Goal: Transaction & Acquisition: Purchase product/service

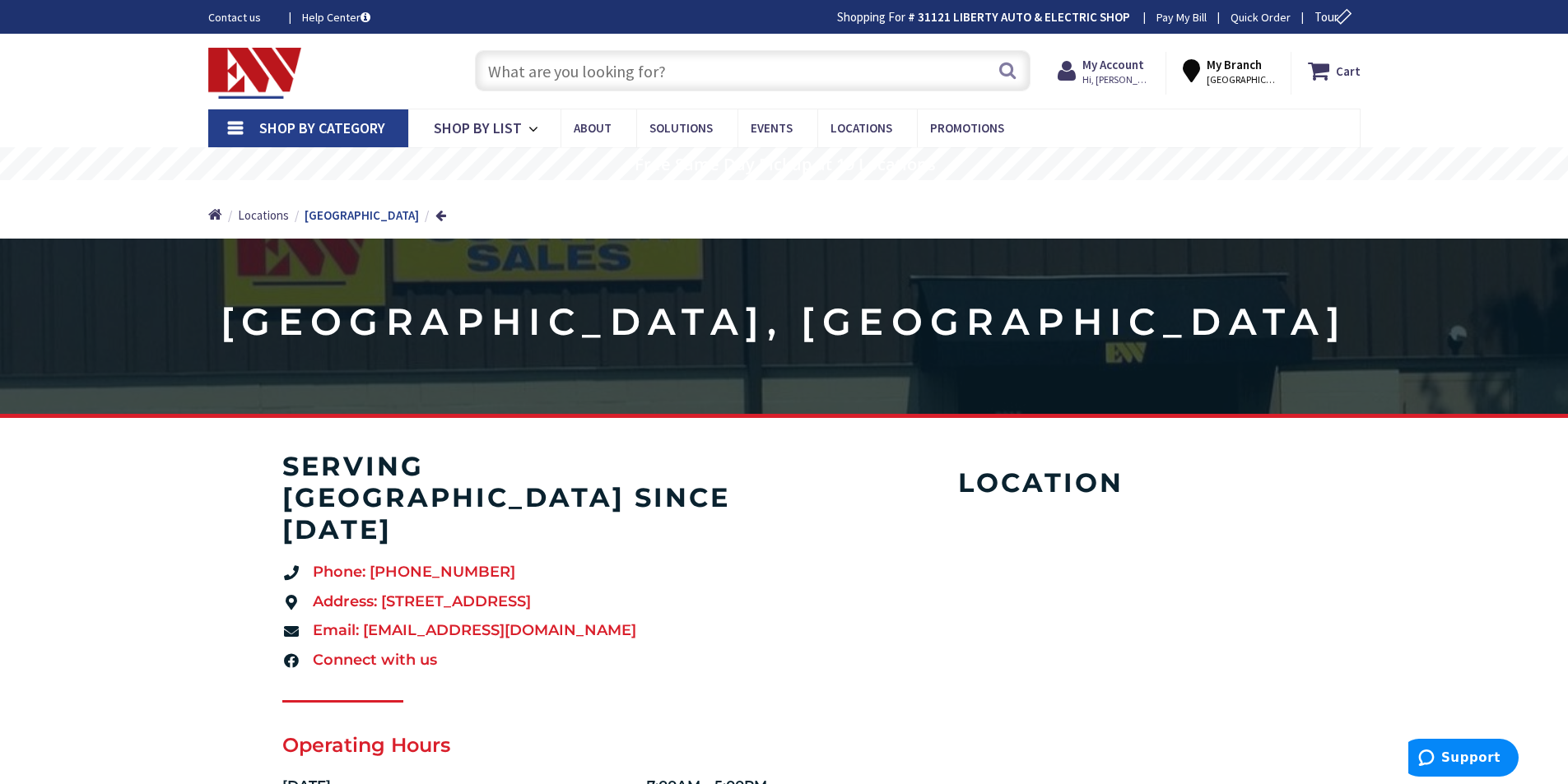
click at [583, 71] on input "text" at bounding box center [752, 70] width 555 height 41
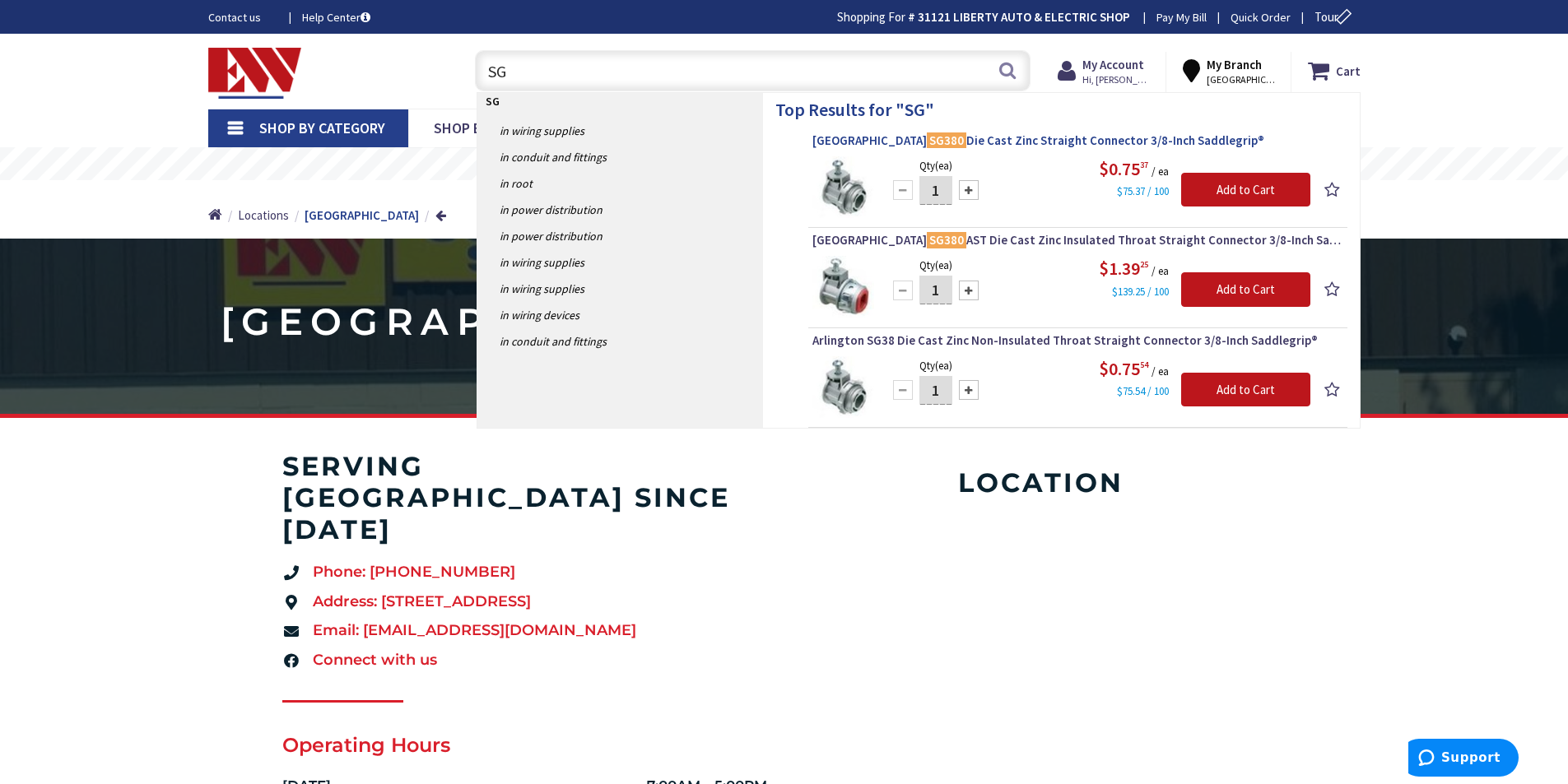
type input "S"
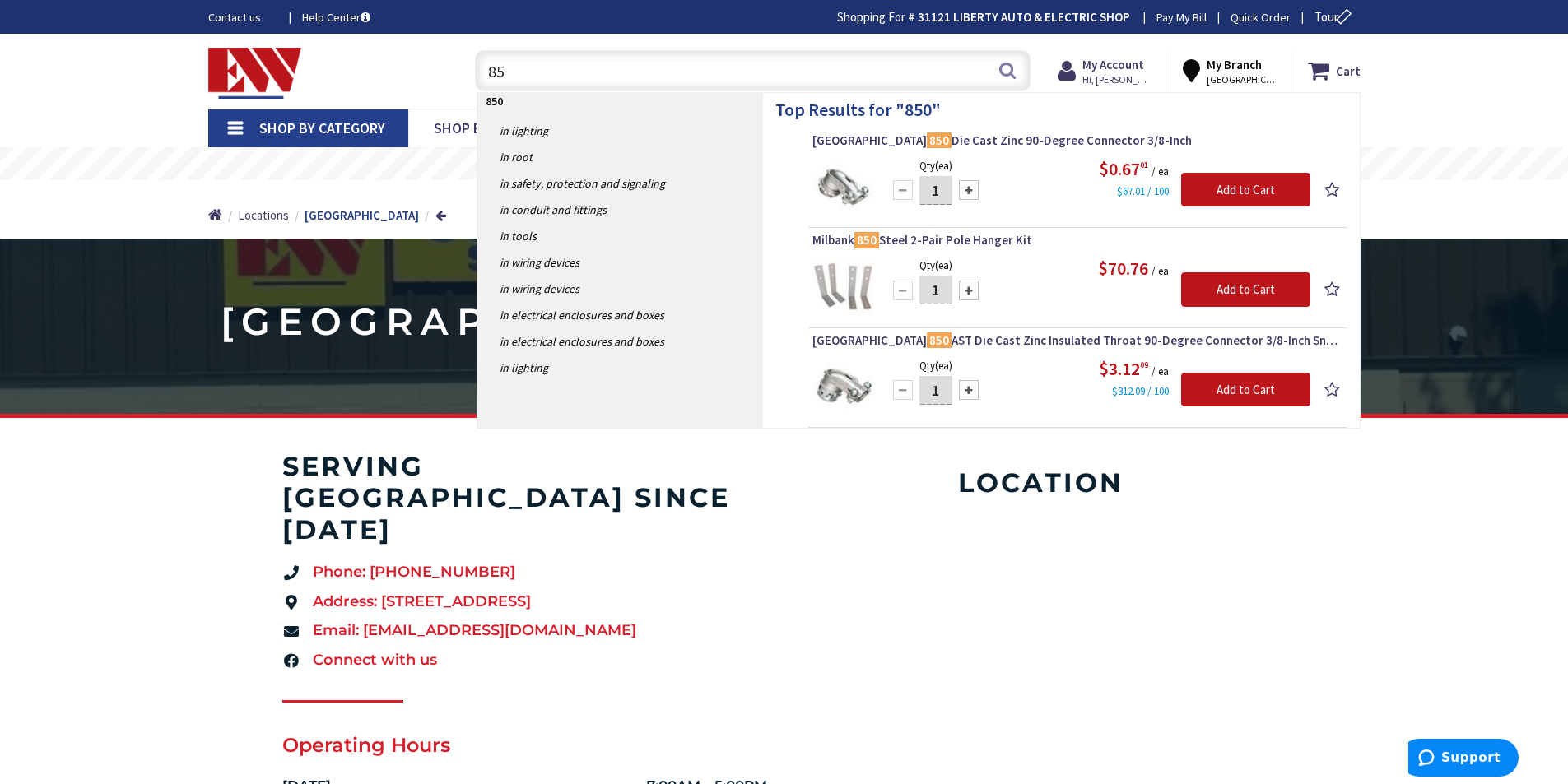
type input "8"
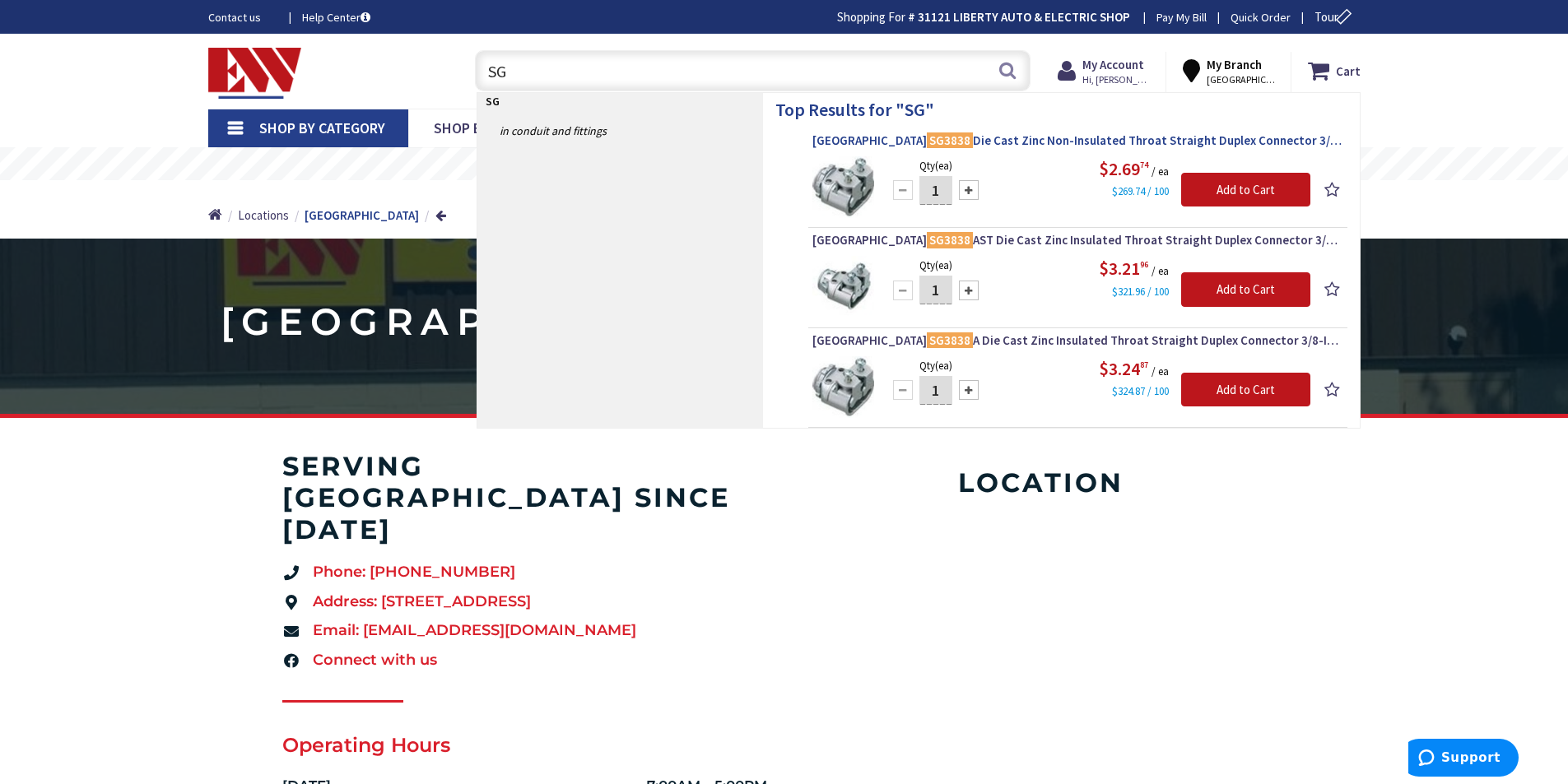
type input "S"
type input "L"
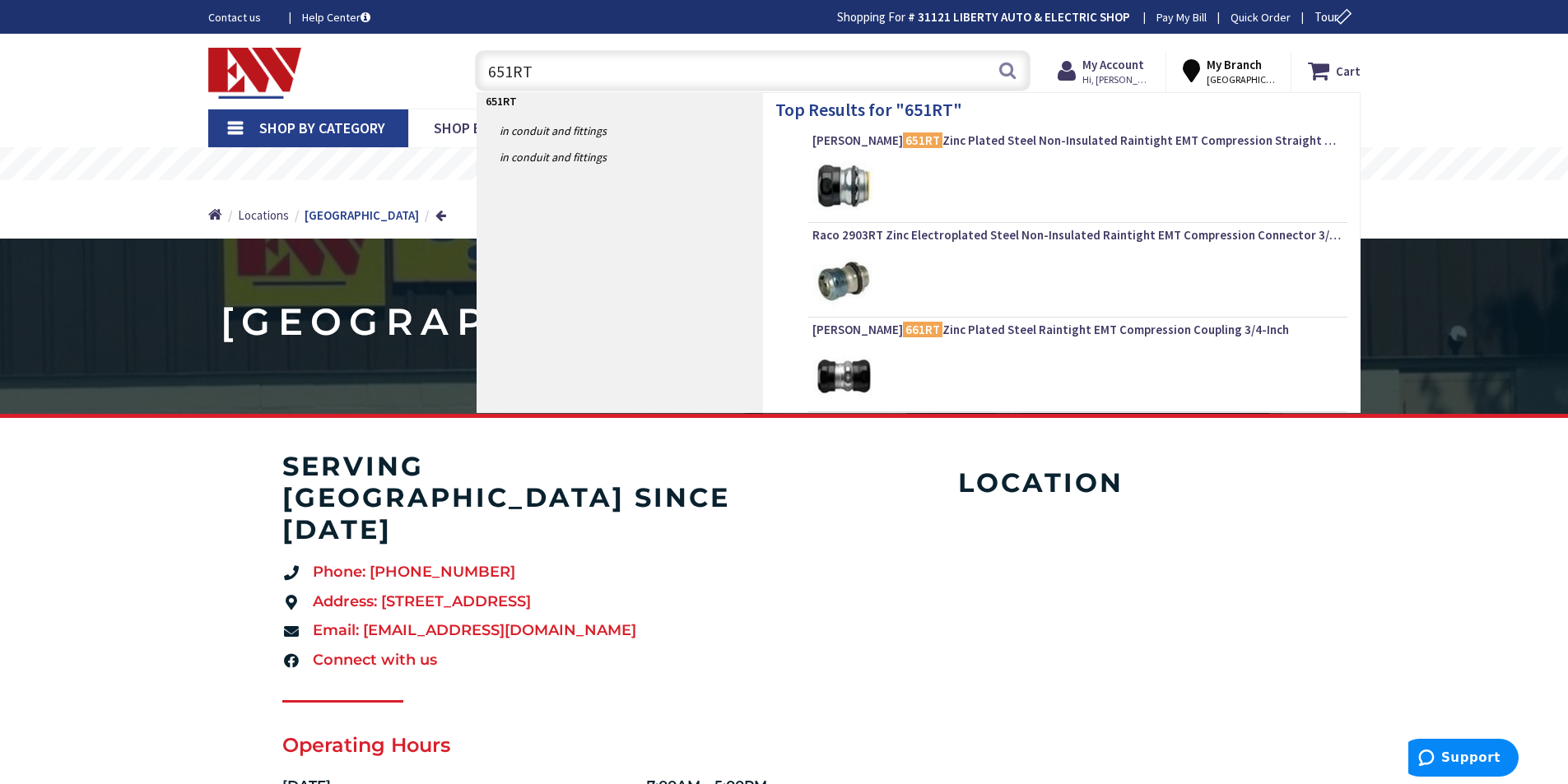
click at [938, 191] on div at bounding box center [1077, 187] width 531 height 62
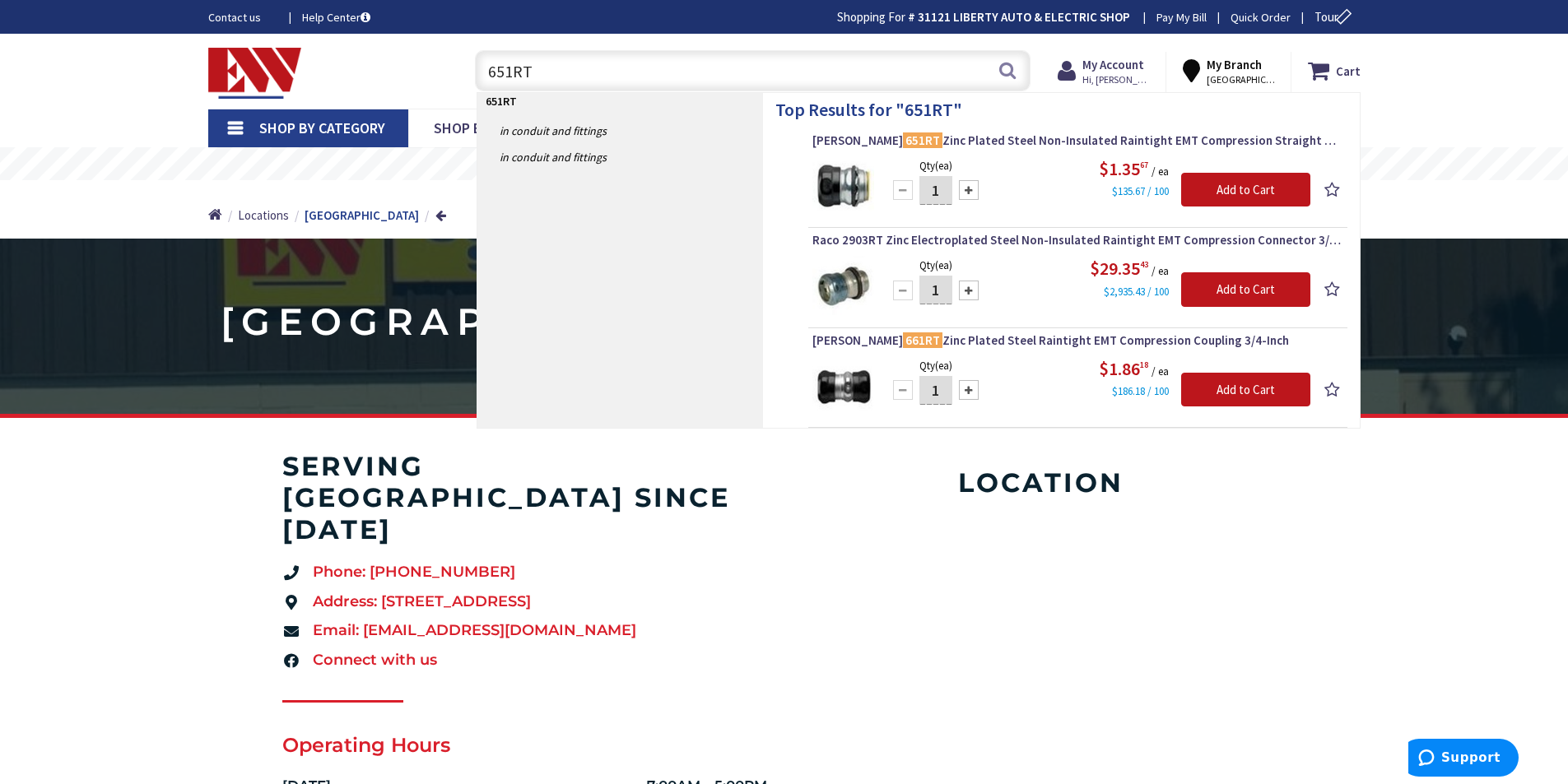
click at [686, 77] on input "651RT" at bounding box center [752, 70] width 555 height 41
type input "6"
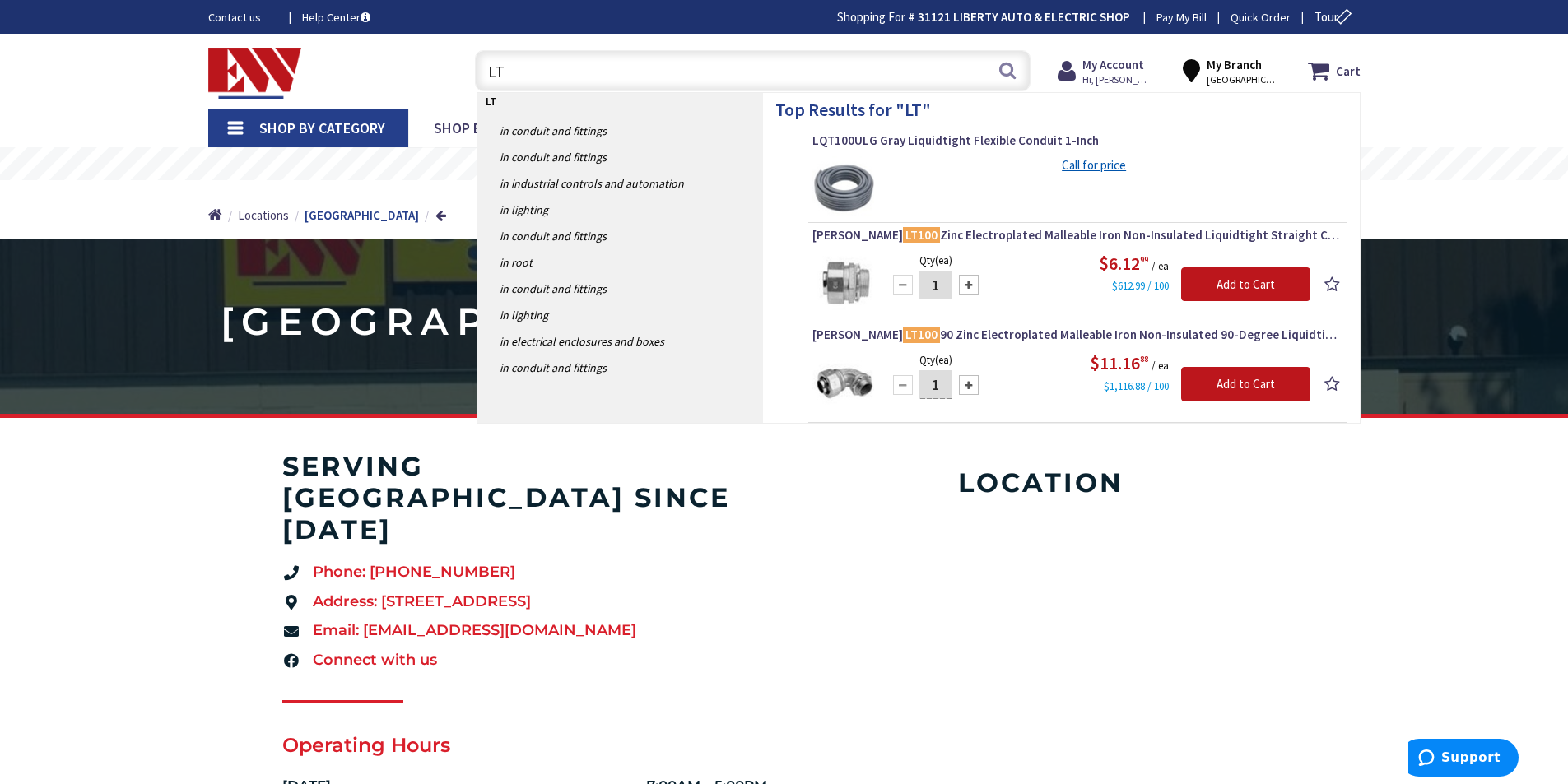
type input "L"
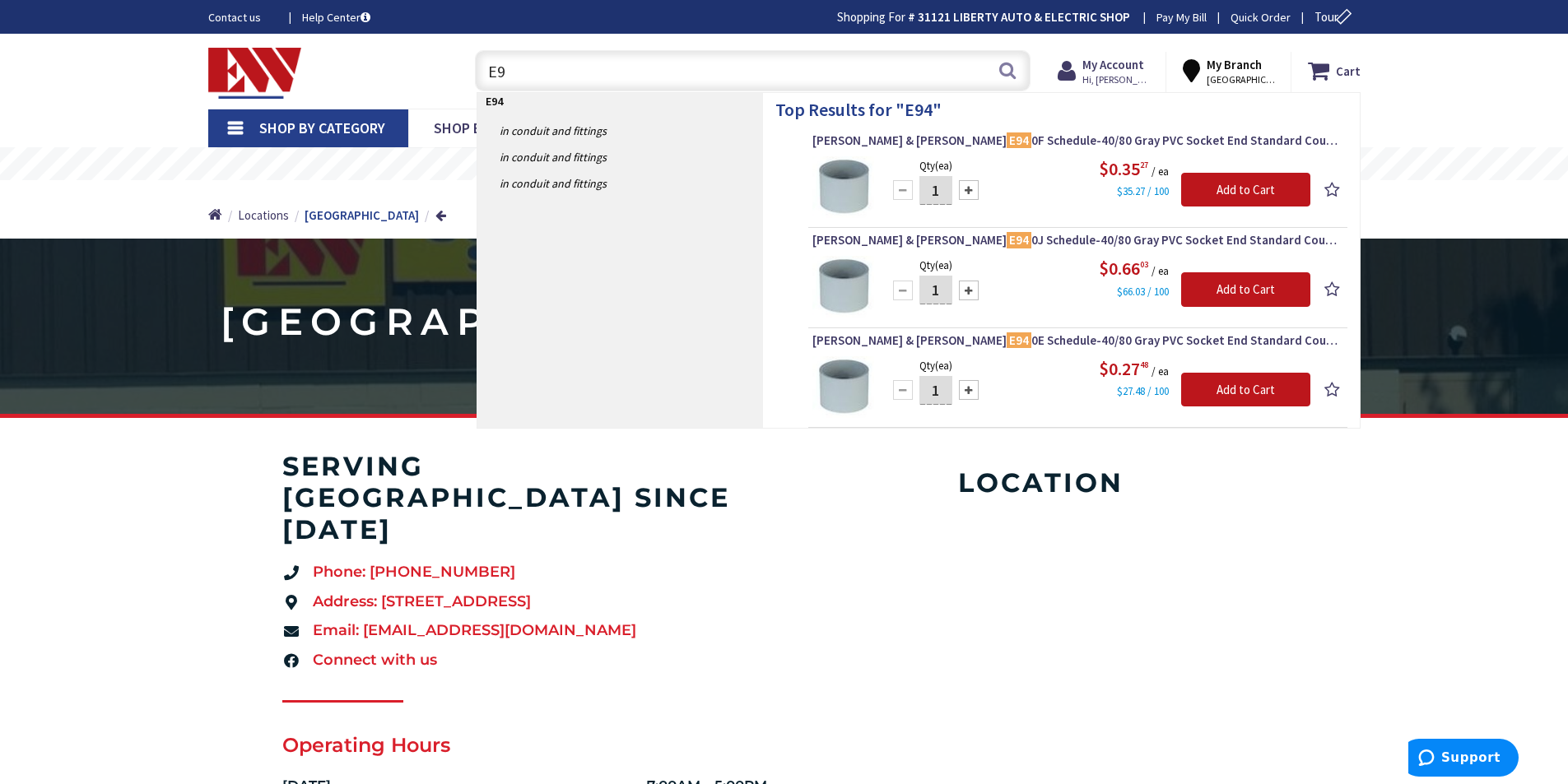
type input "E"
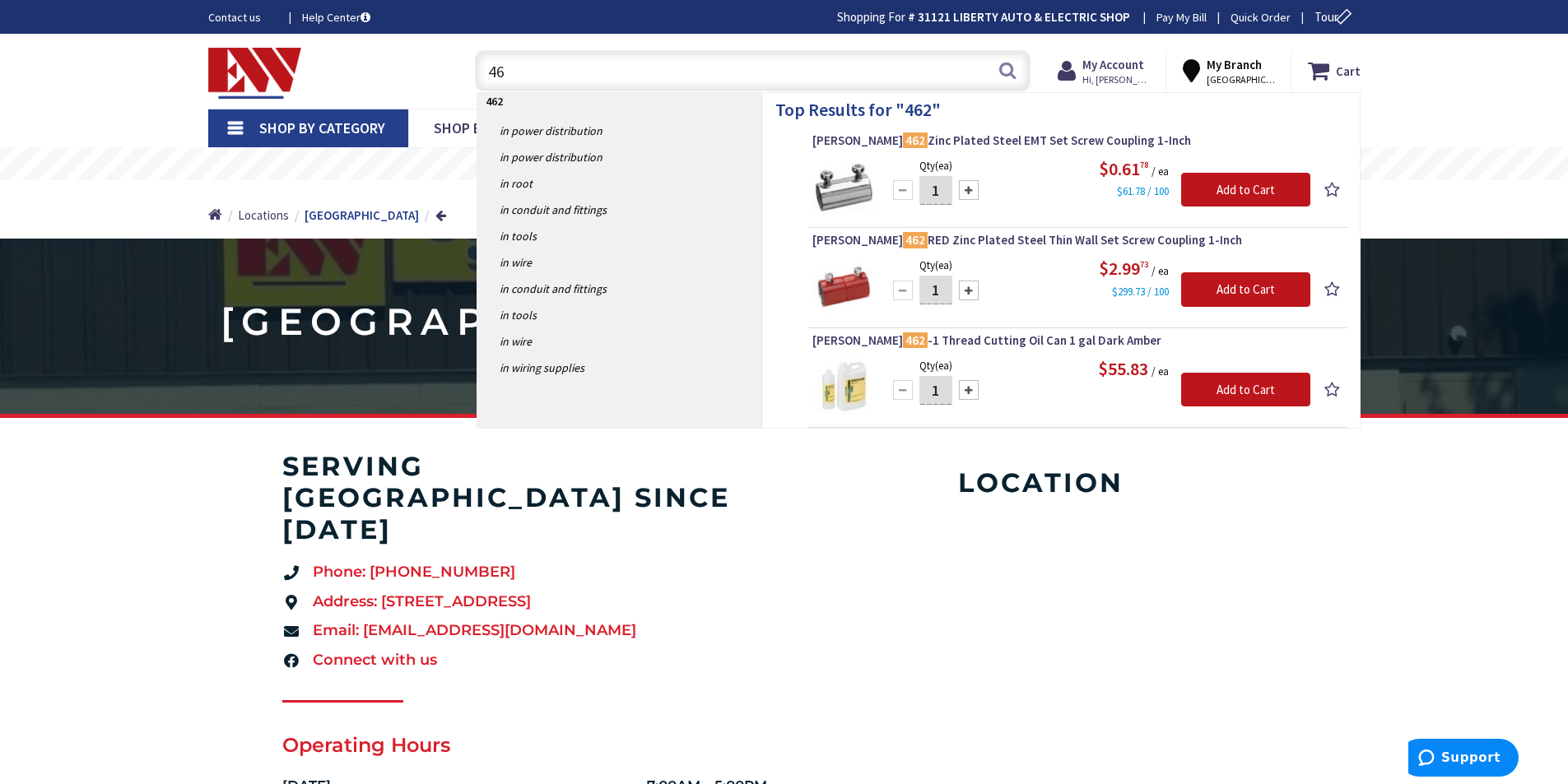
type input "4"
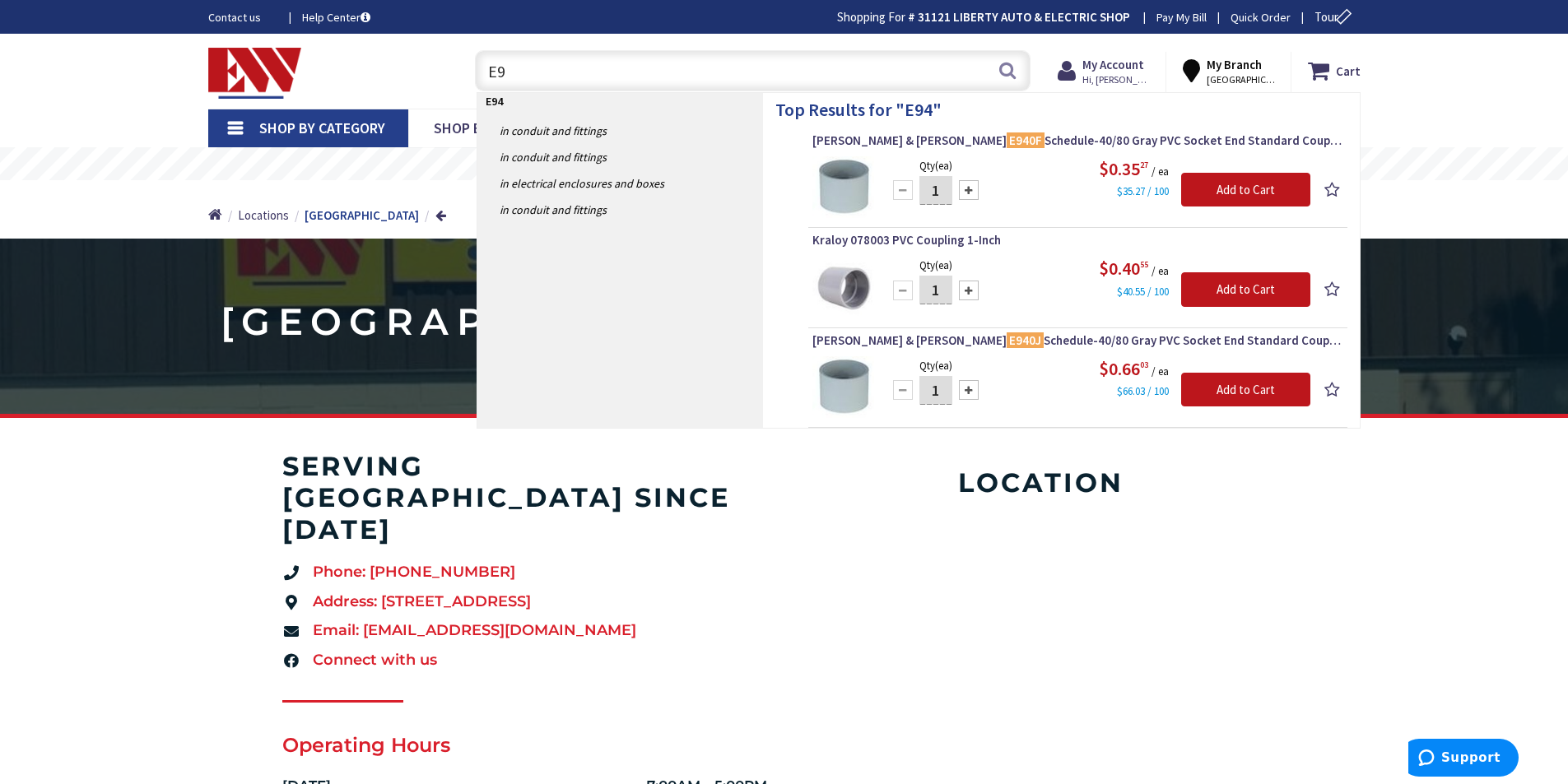
type input "E"
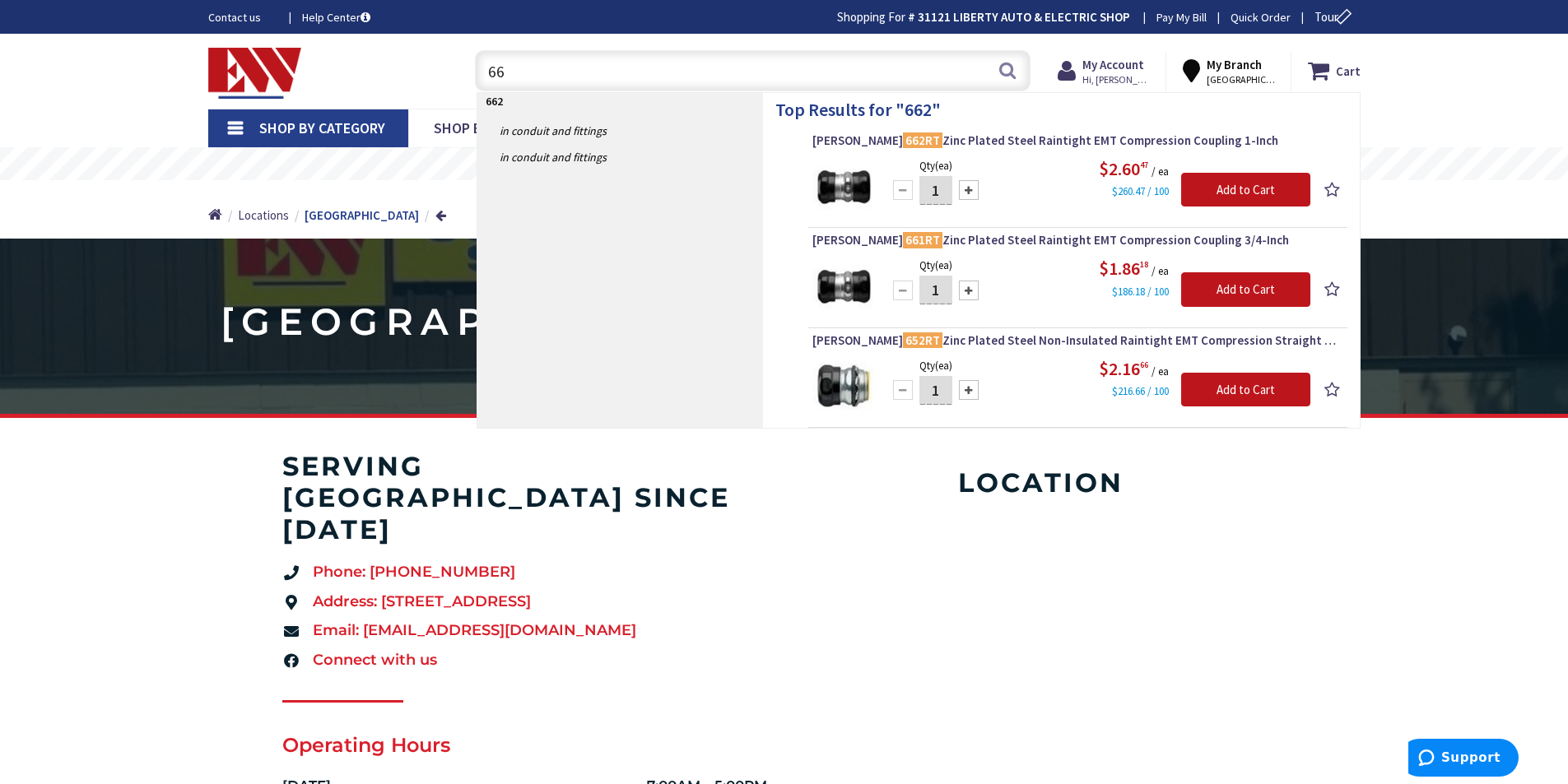
type input "6"
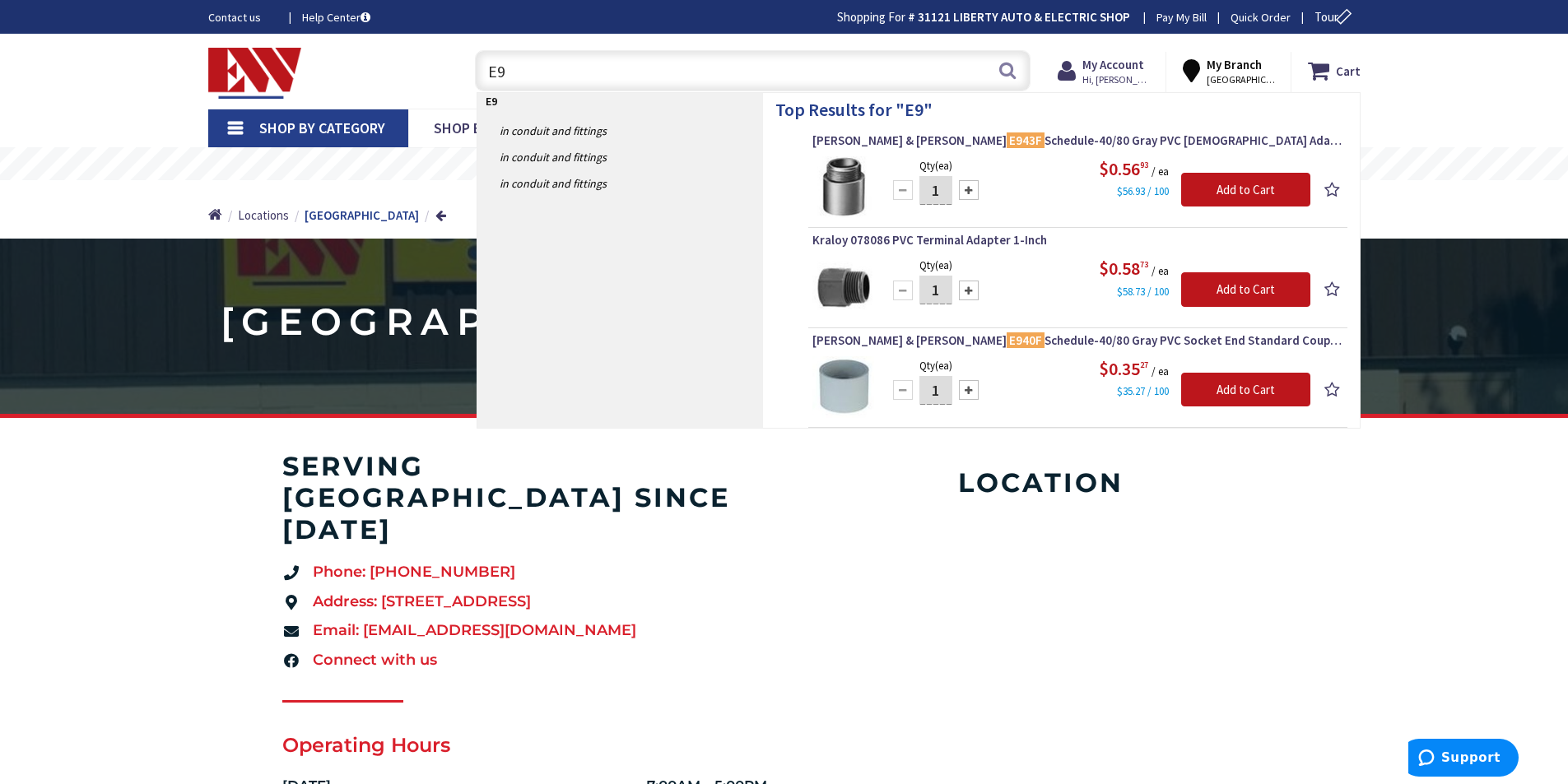
type input "E"
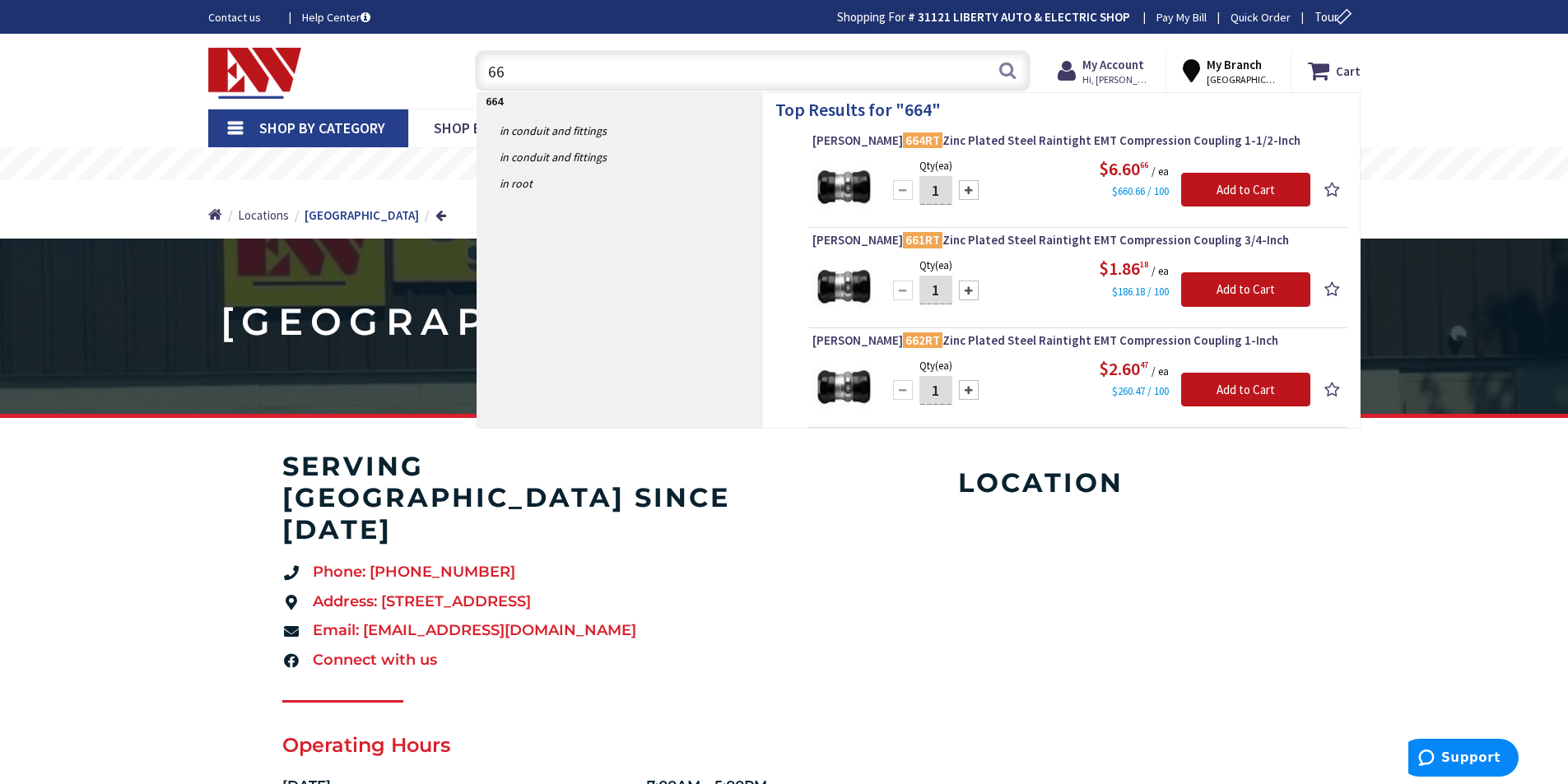
type input "6"
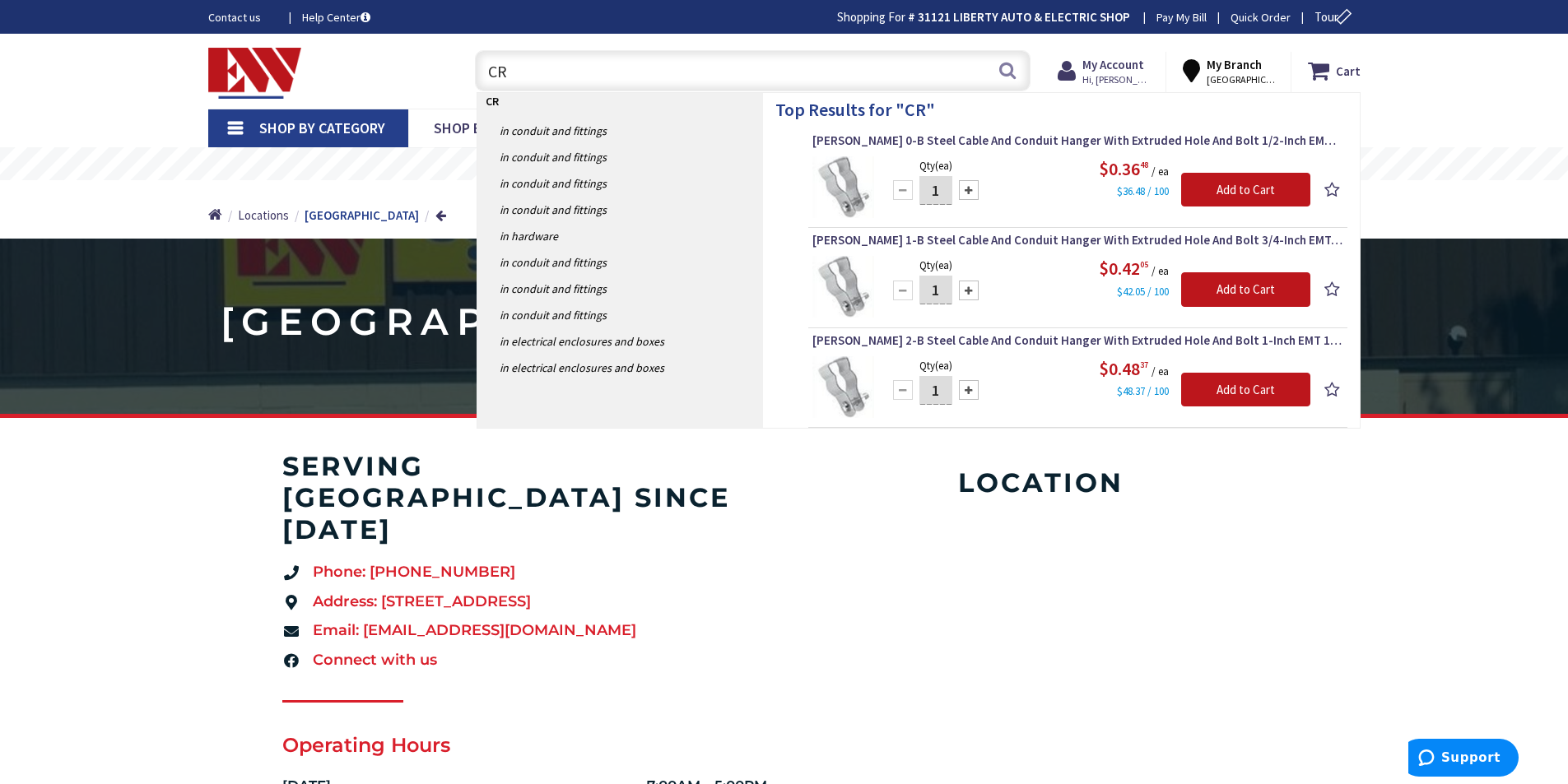
type input "C"
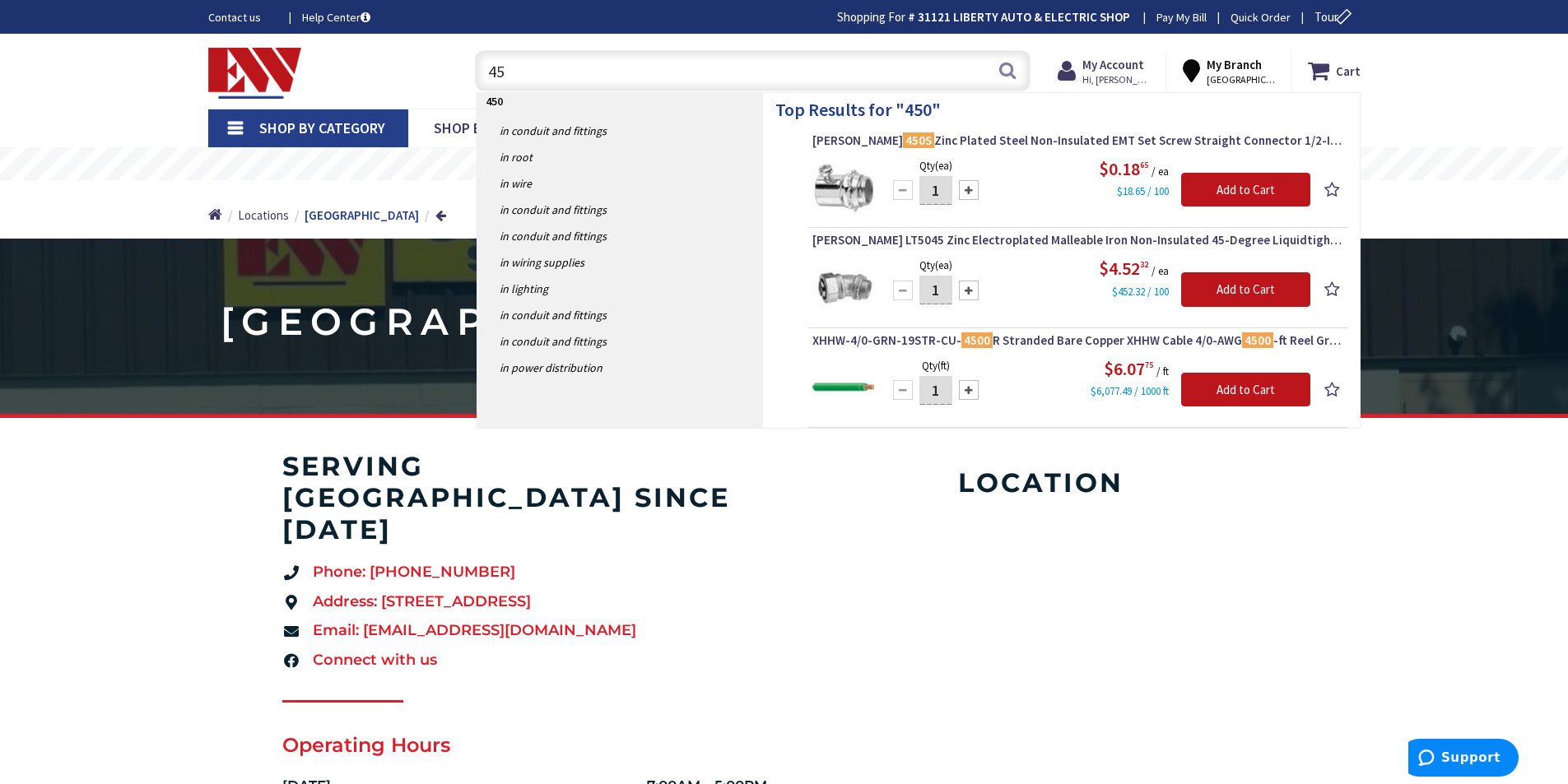
type input "4"
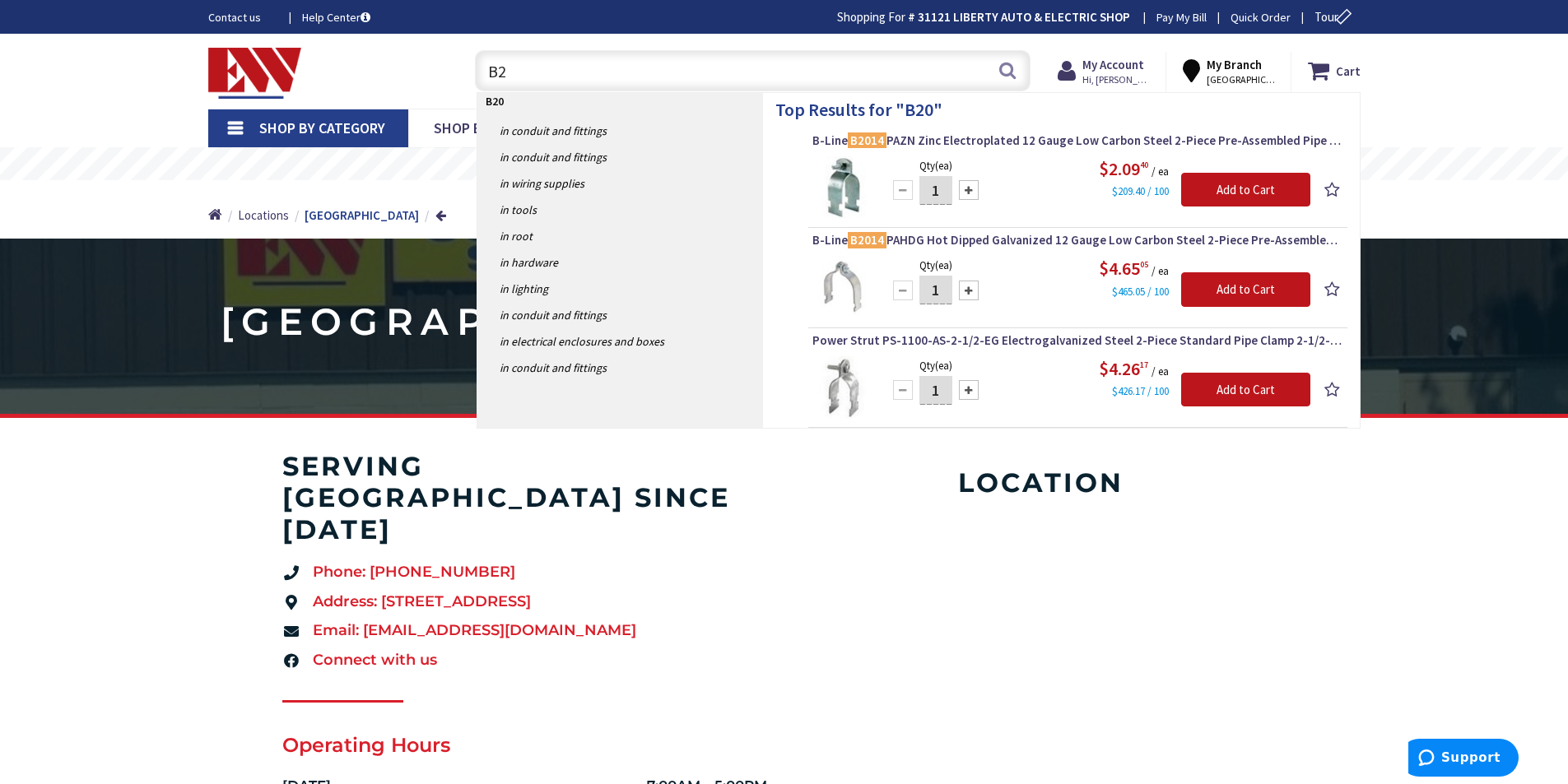
type input "B"
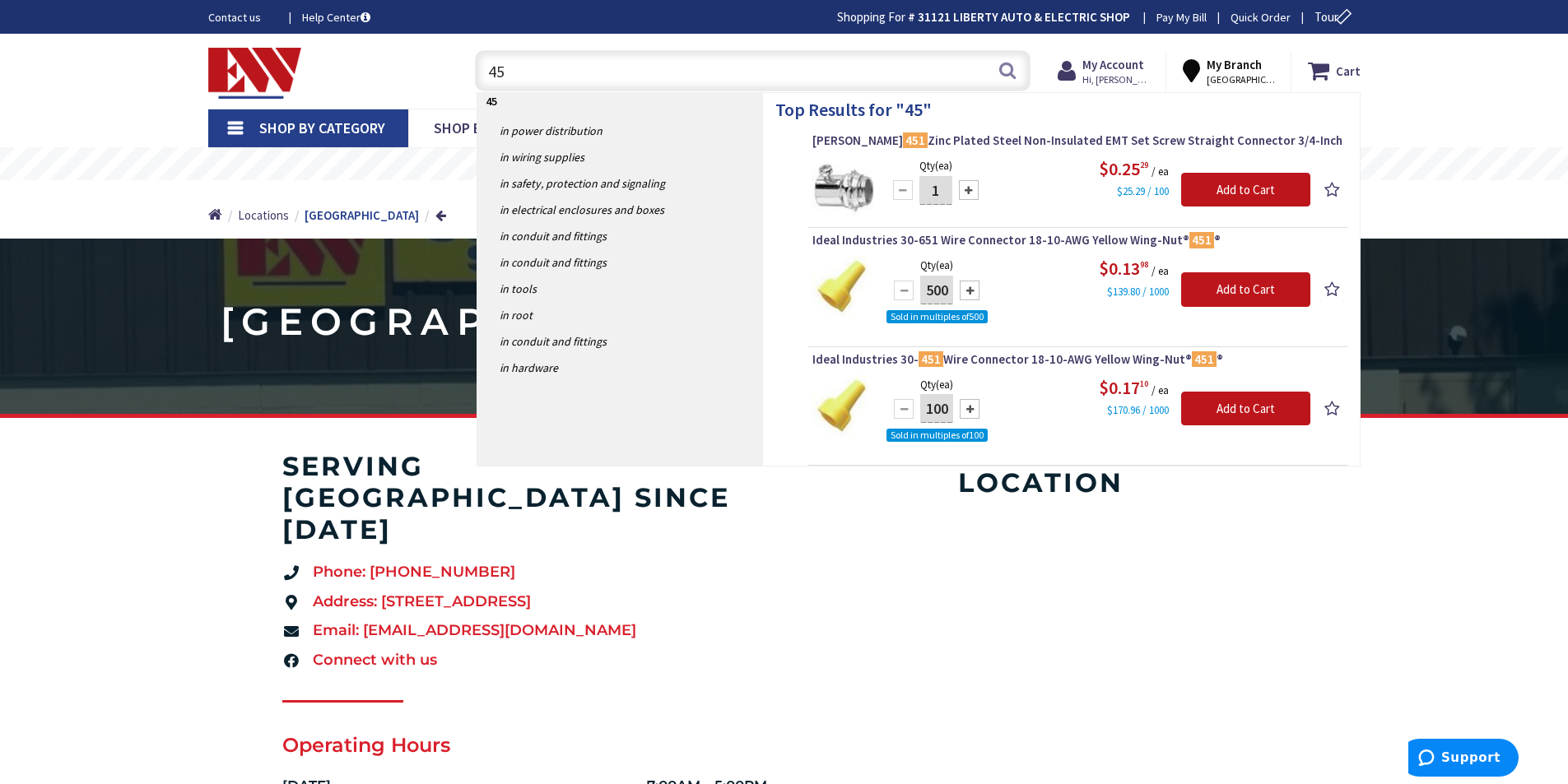
type input "4"
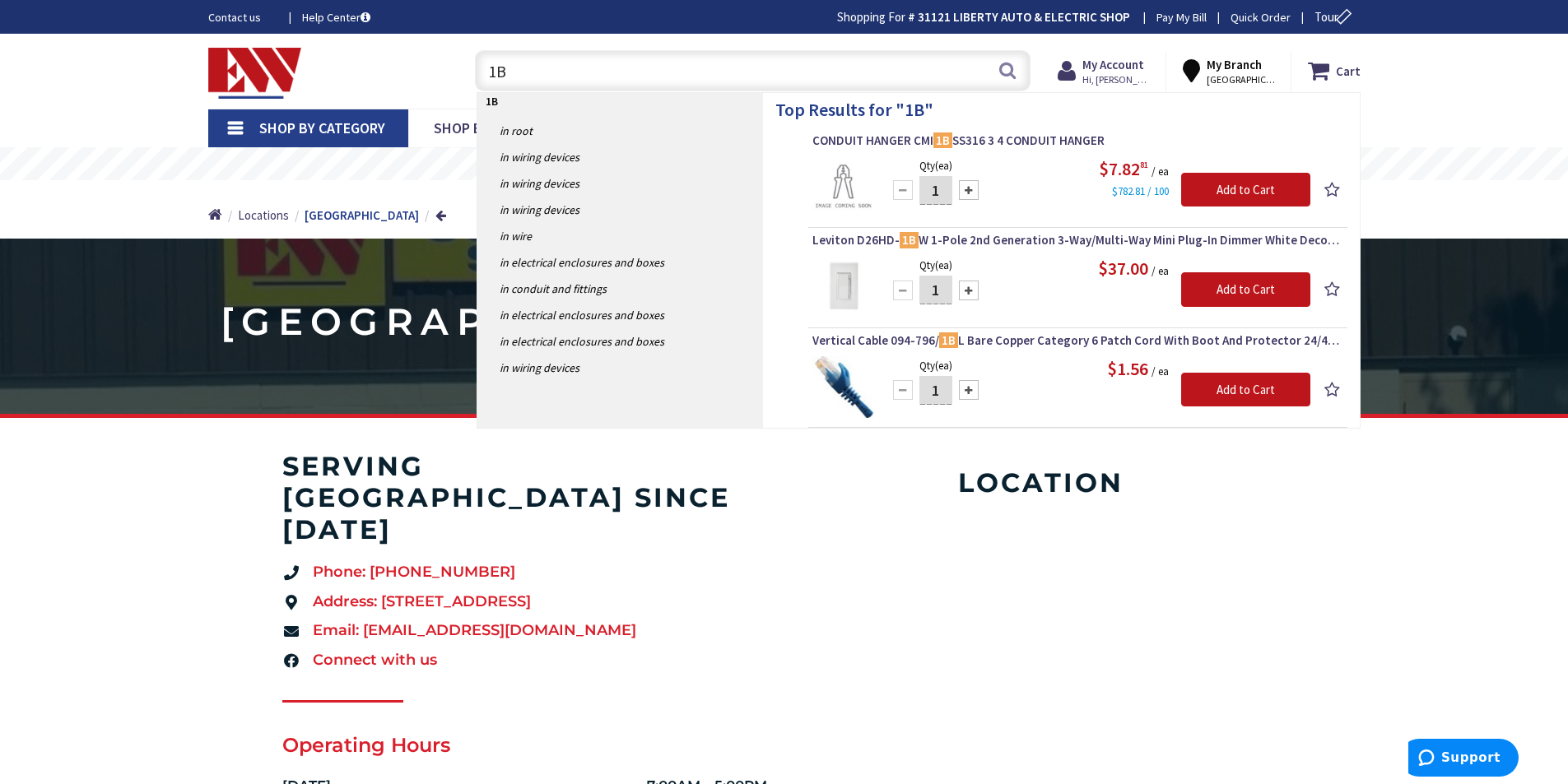
type input "1"
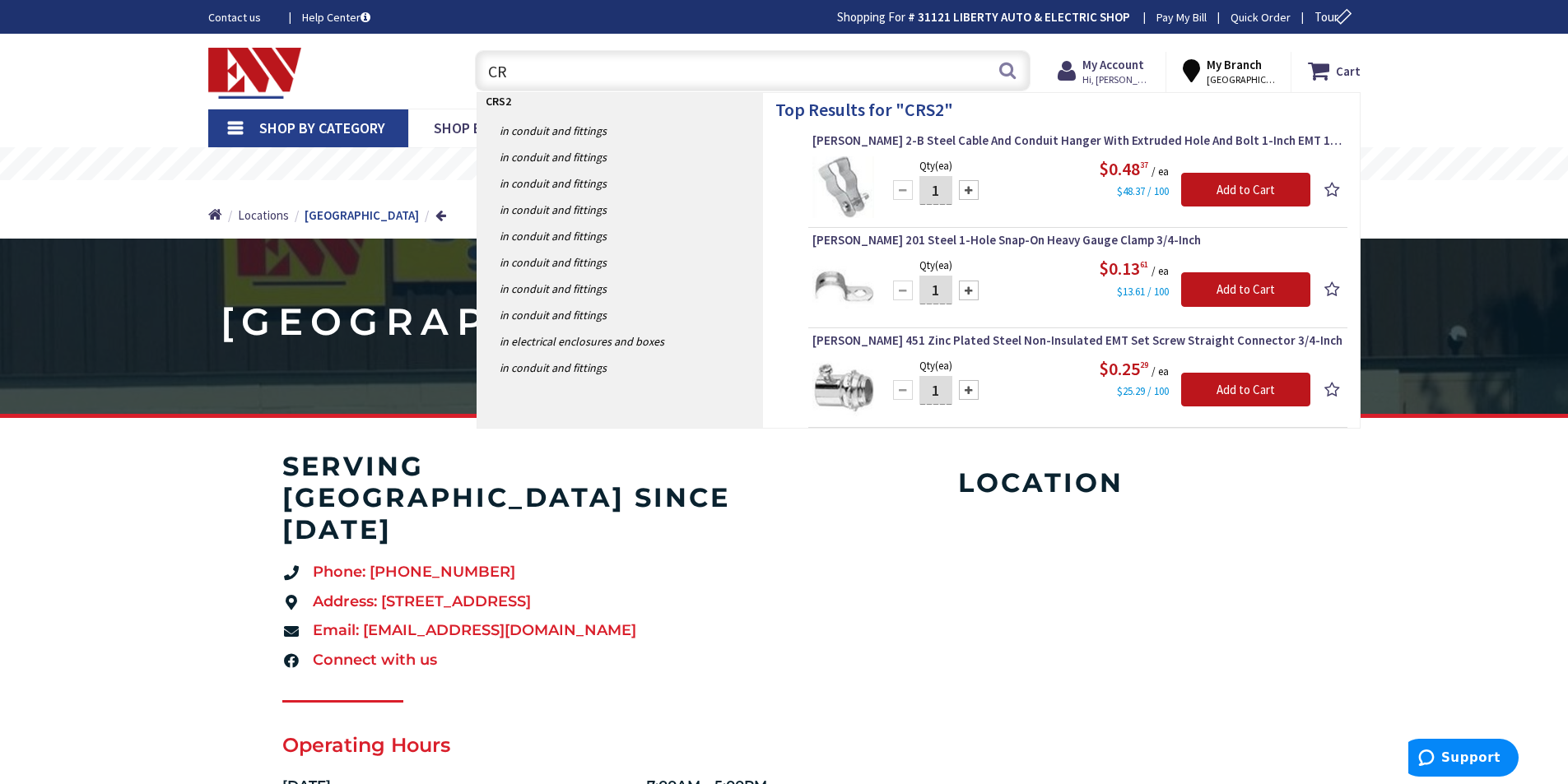
type input "C"
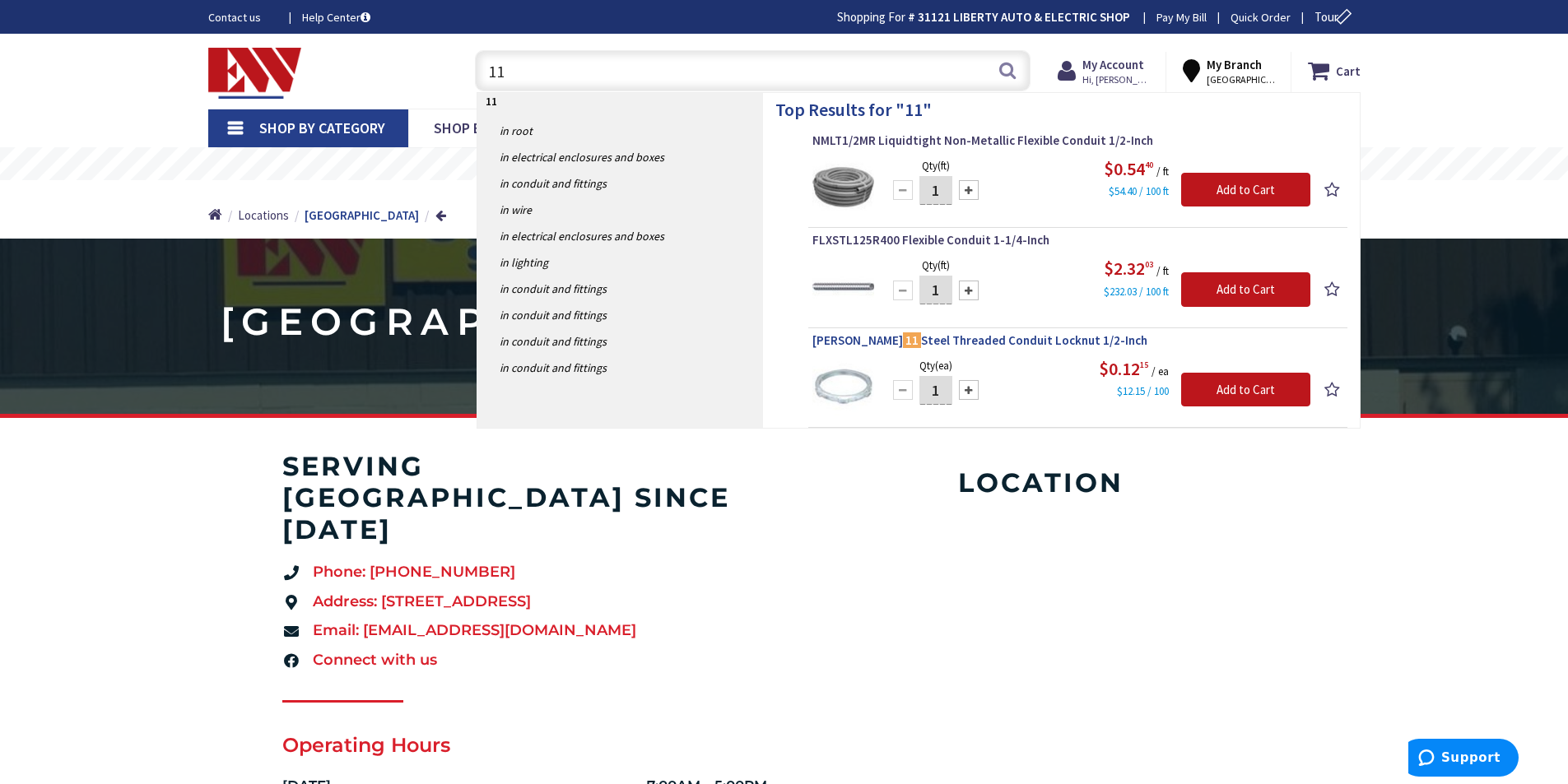
type input "11"
click at [976, 344] on span "Crouse-Hinds 11 Steel Threaded Conduit Locknut 1/2-Inch" at bounding box center [1077, 340] width 531 height 16
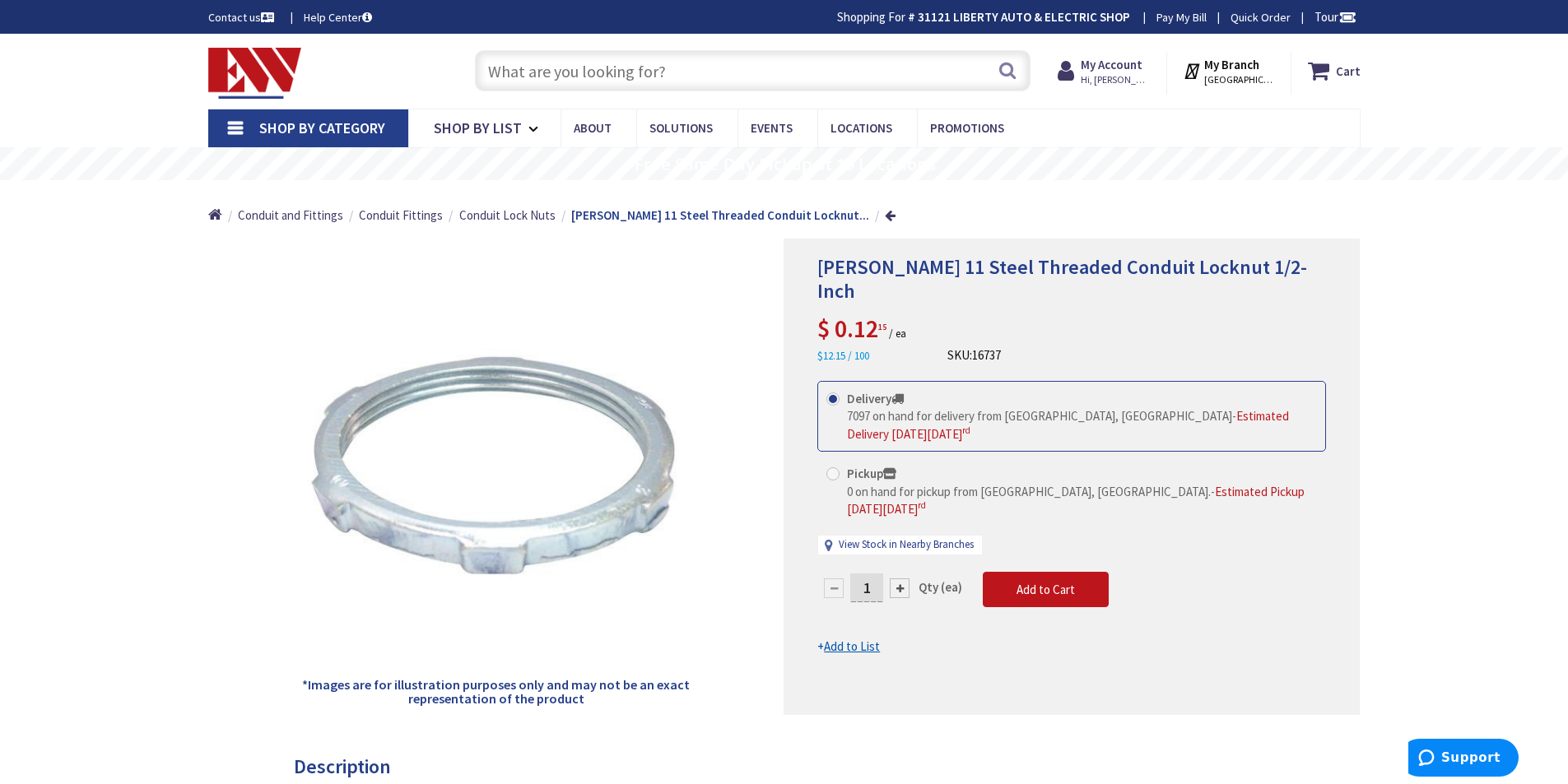
type input "Harley Ct, [GEOGRAPHIC_DATA], [GEOGRAPHIC_DATA], [GEOGRAPHIC_DATA]"
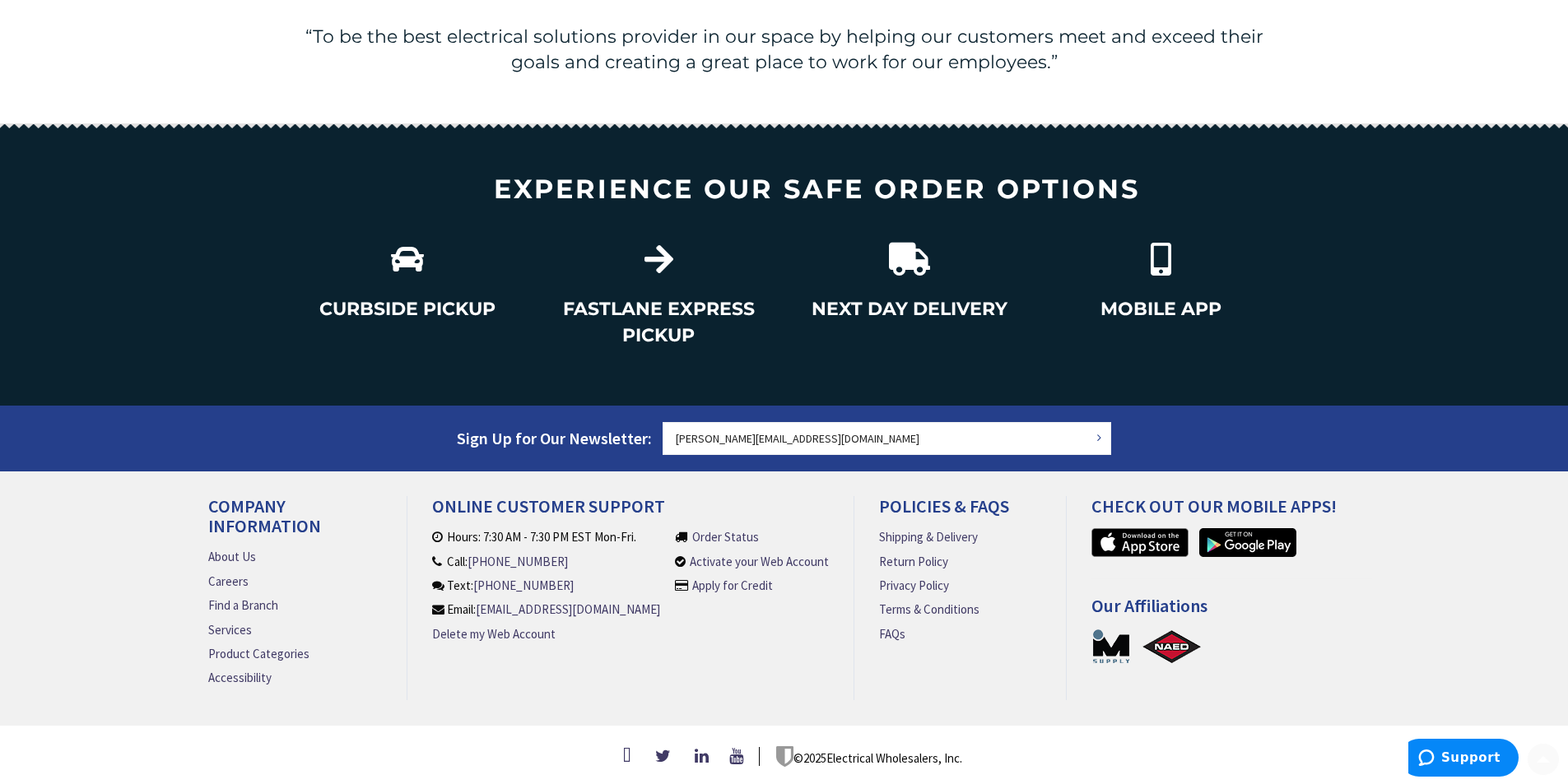
click at [588, 72] on div "“To be the best electrical solutions provider in our space by helping our custo…" at bounding box center [784, 58] width 987 height 67
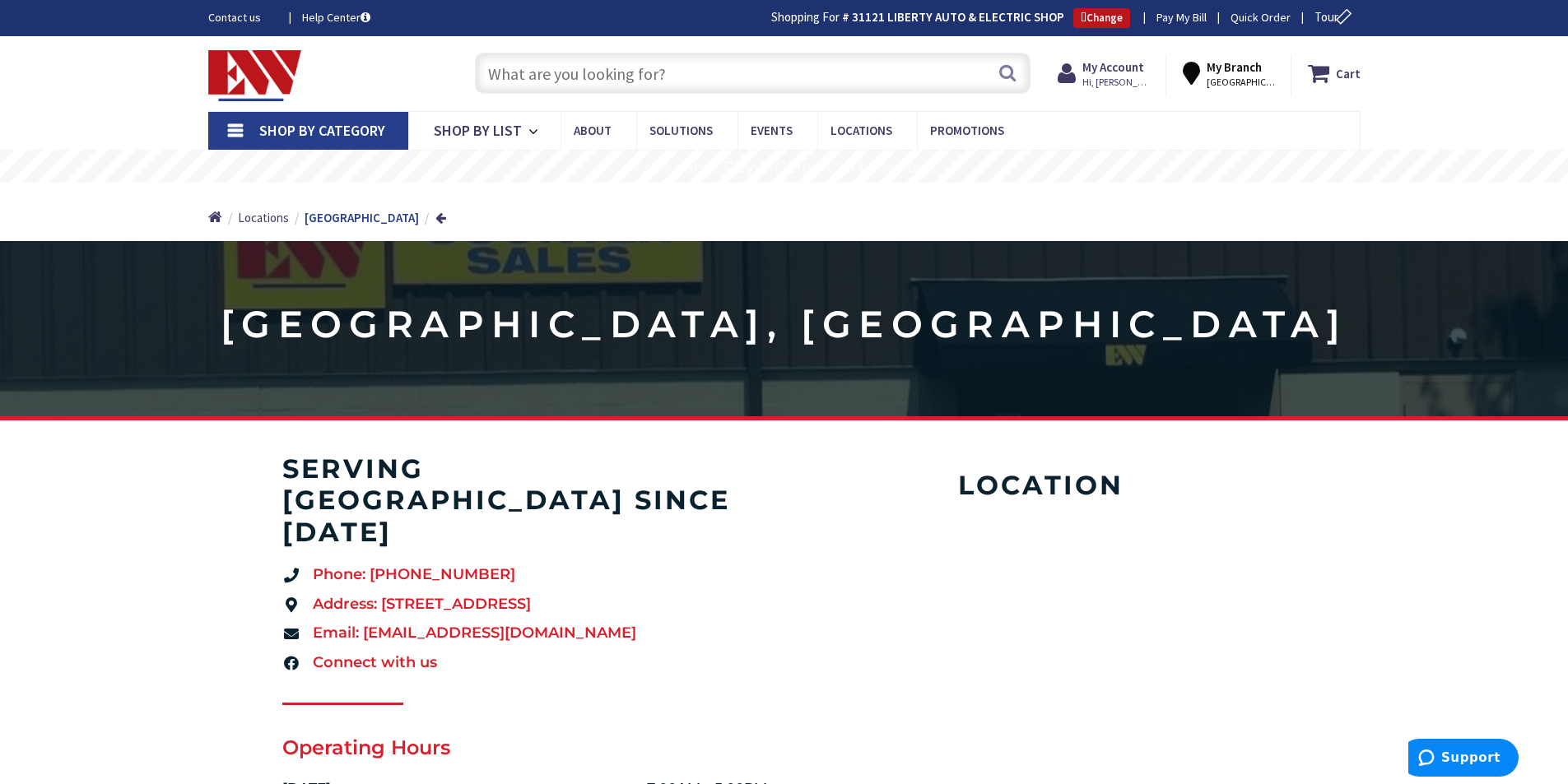
click at [522, 72] on input "text" at bounding box center [752, 73] width 555 height 41
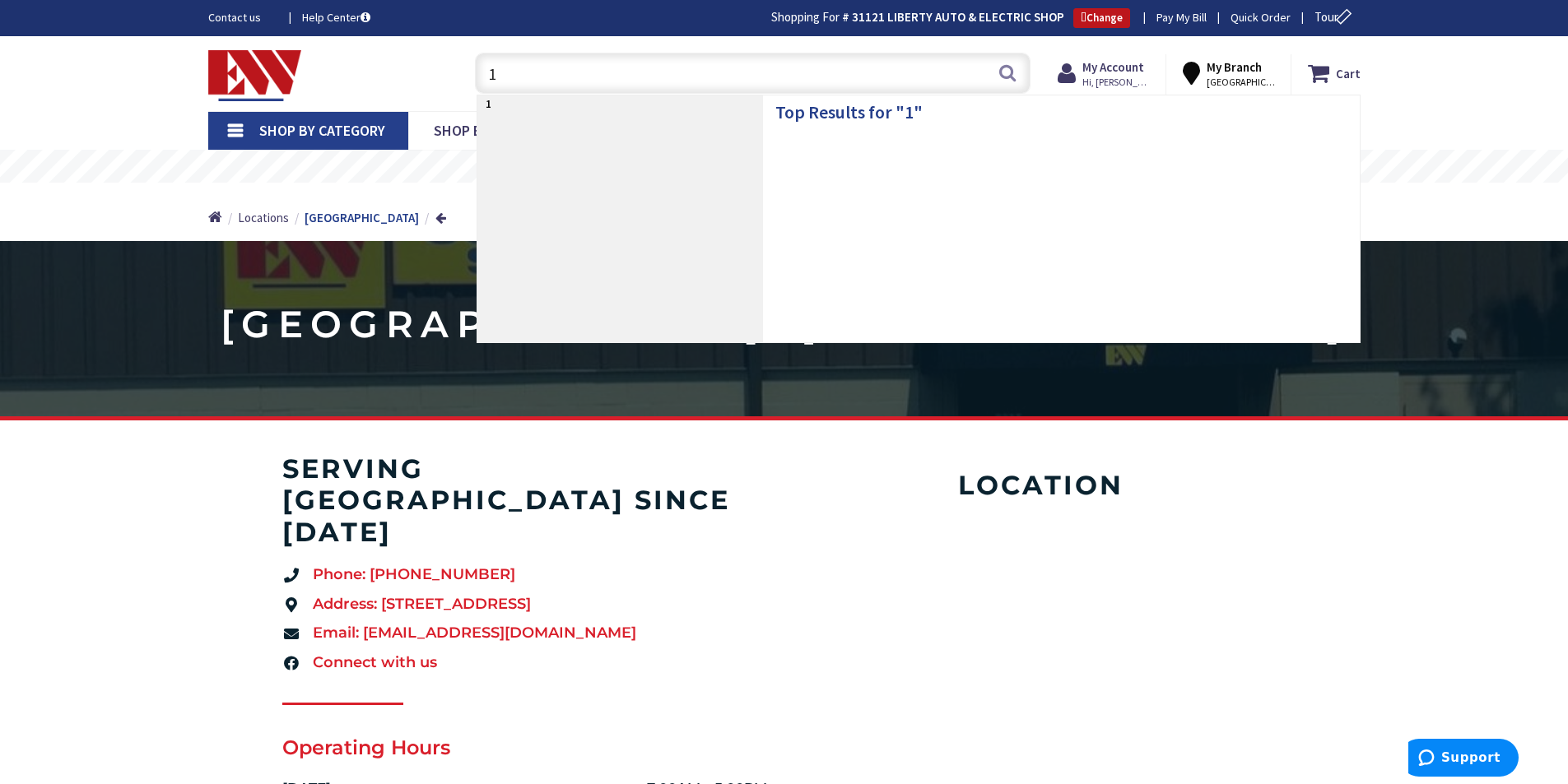
type input "12"
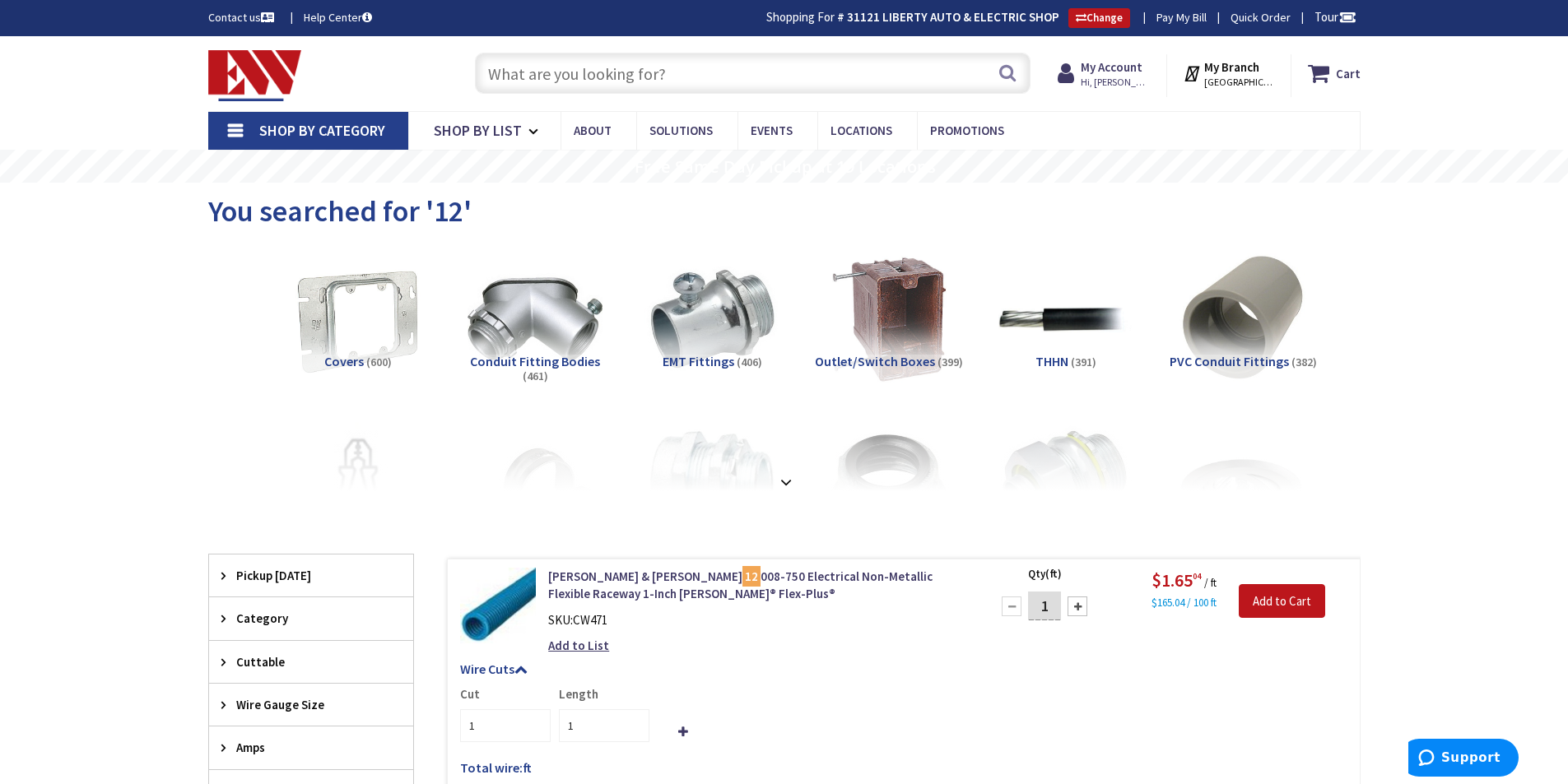
click at [547, 86] on input "text" at bounding box center [752, 73] width 555 height 41
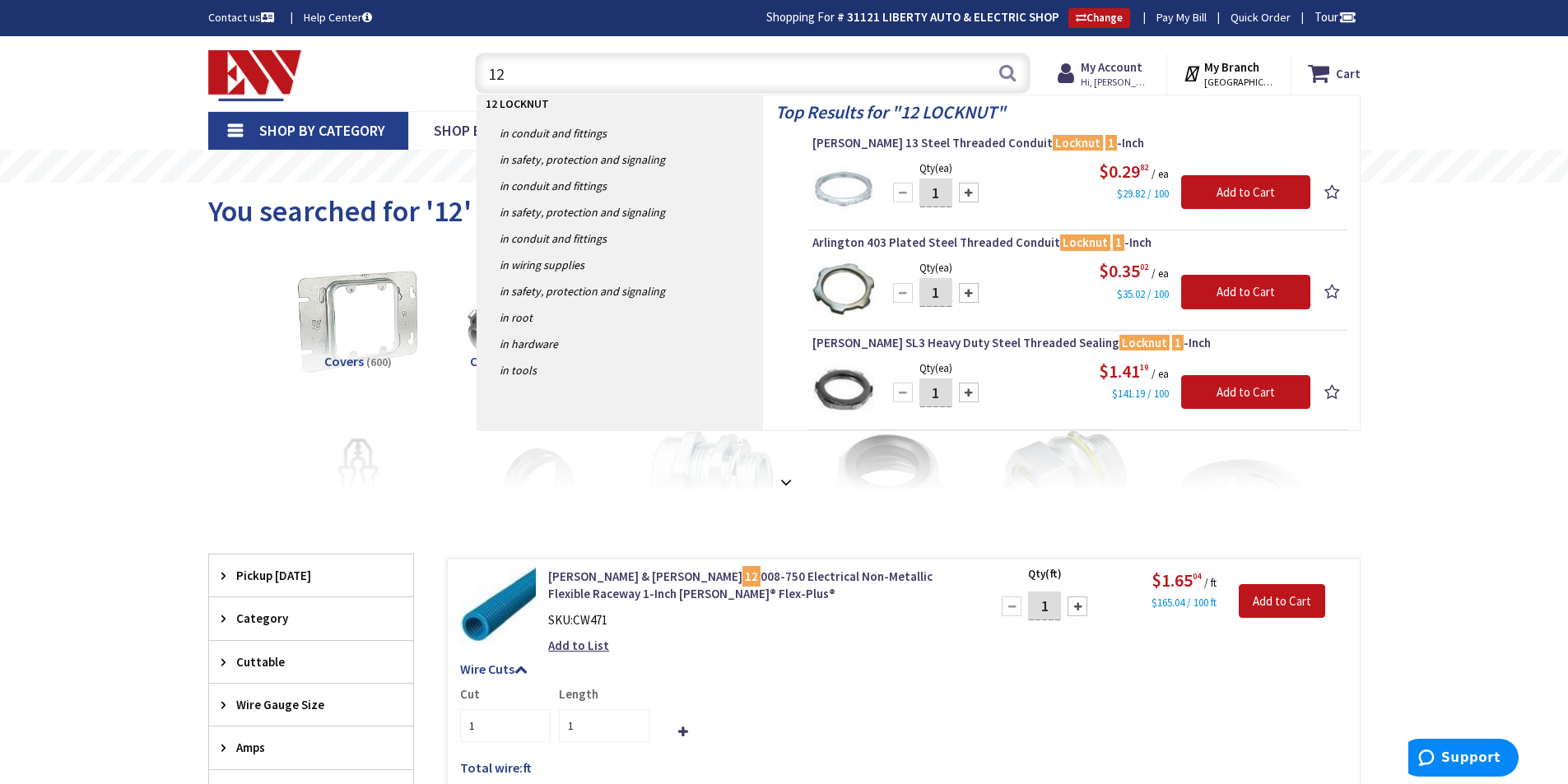
type input "1"
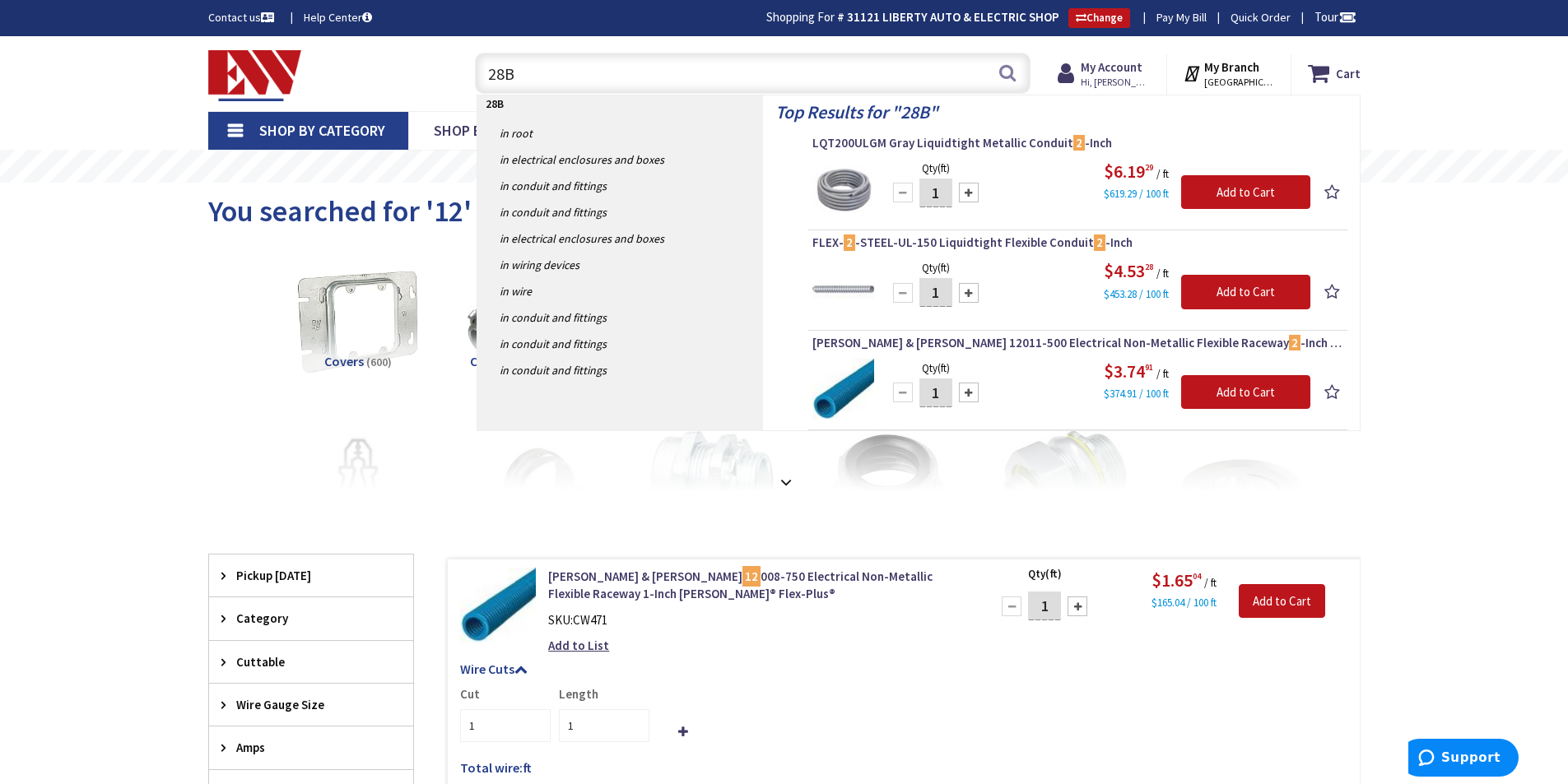
type input "28B5"
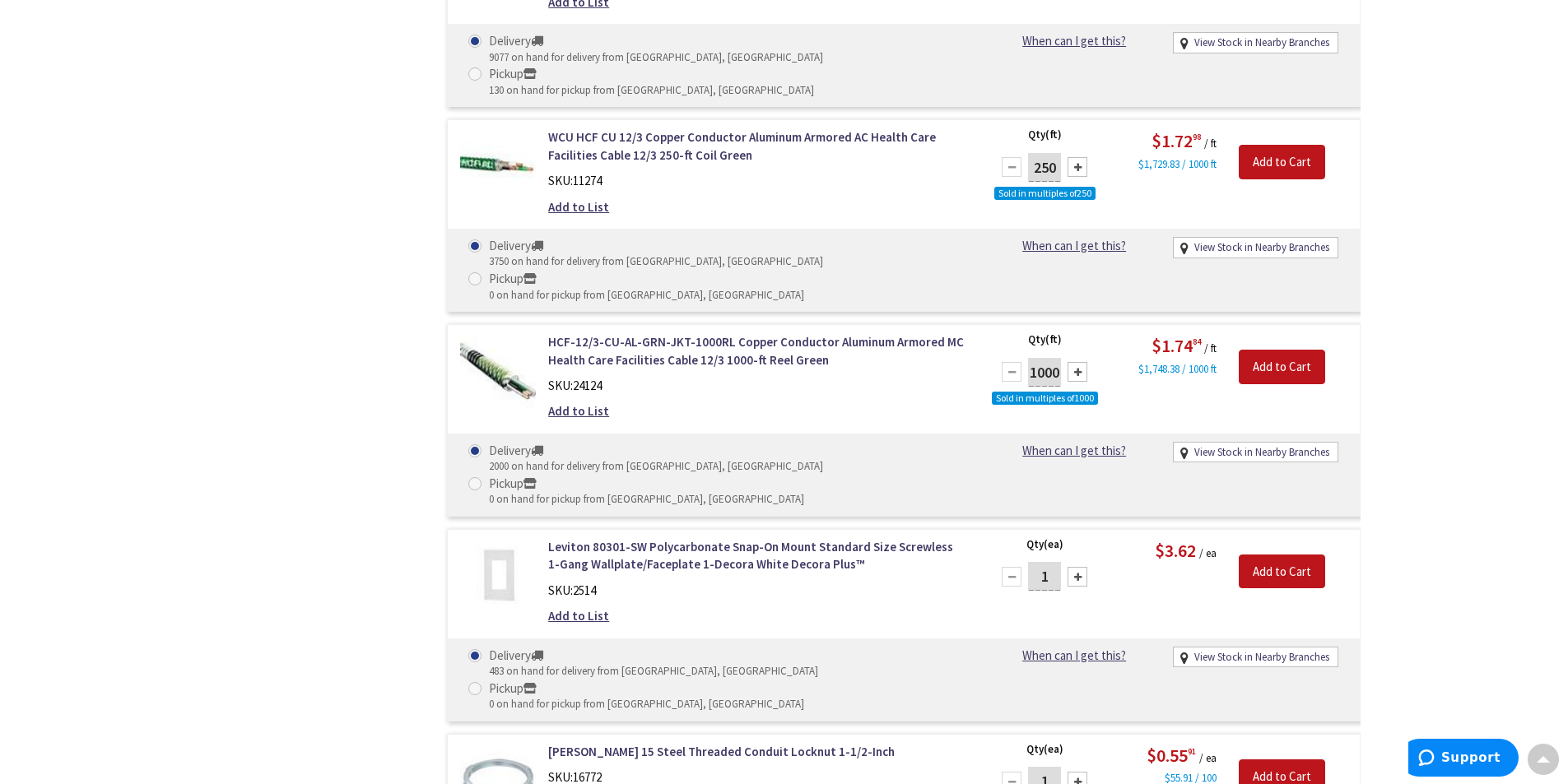
scroll to position [1727, 0]
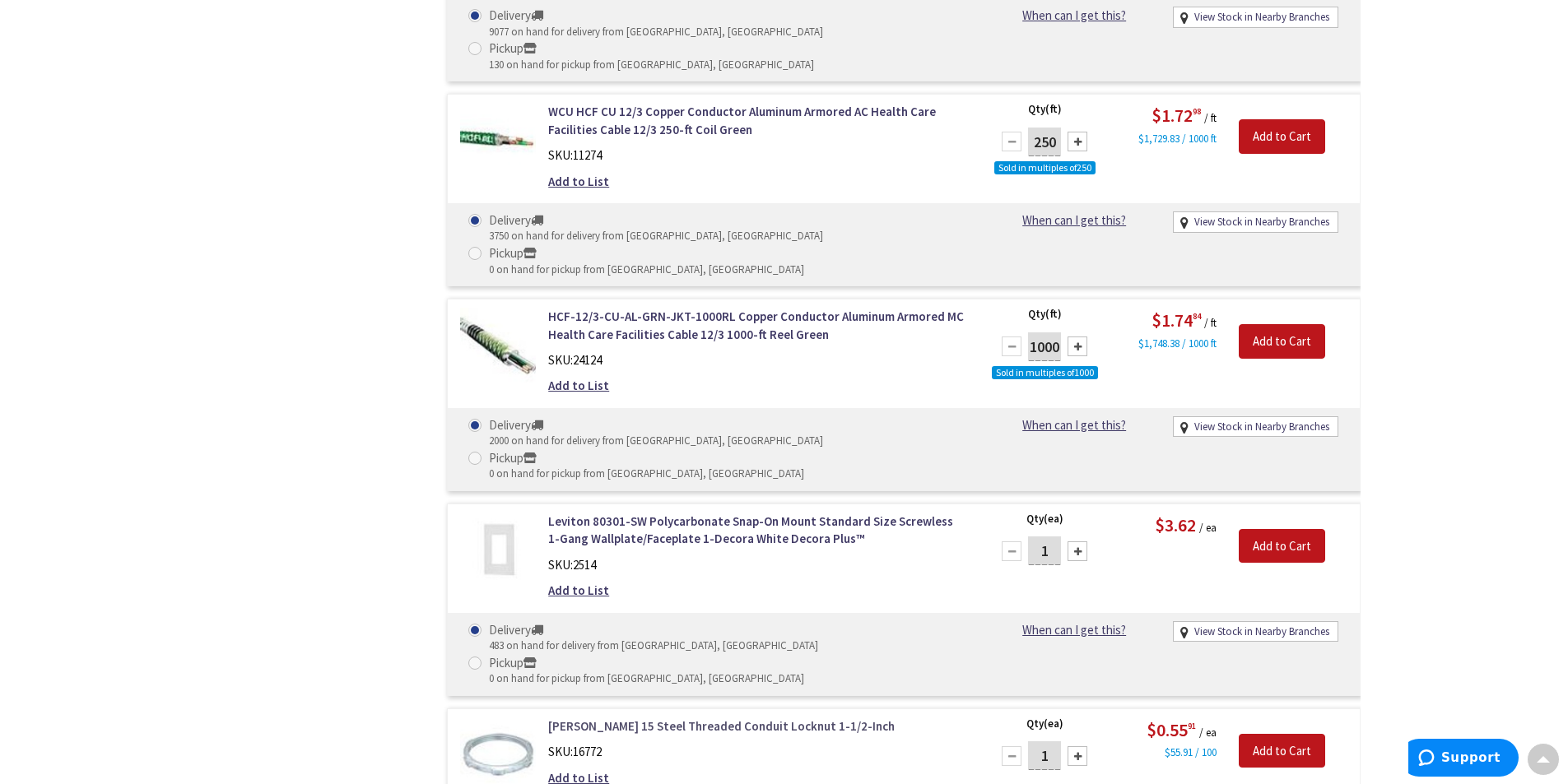
click at [661, 717] on link "[PERSON_NAME] 15 Steel Threaded Conduit Locknut 1-1/2-Inch" at bounding box center [758, 725] width 419 height 17
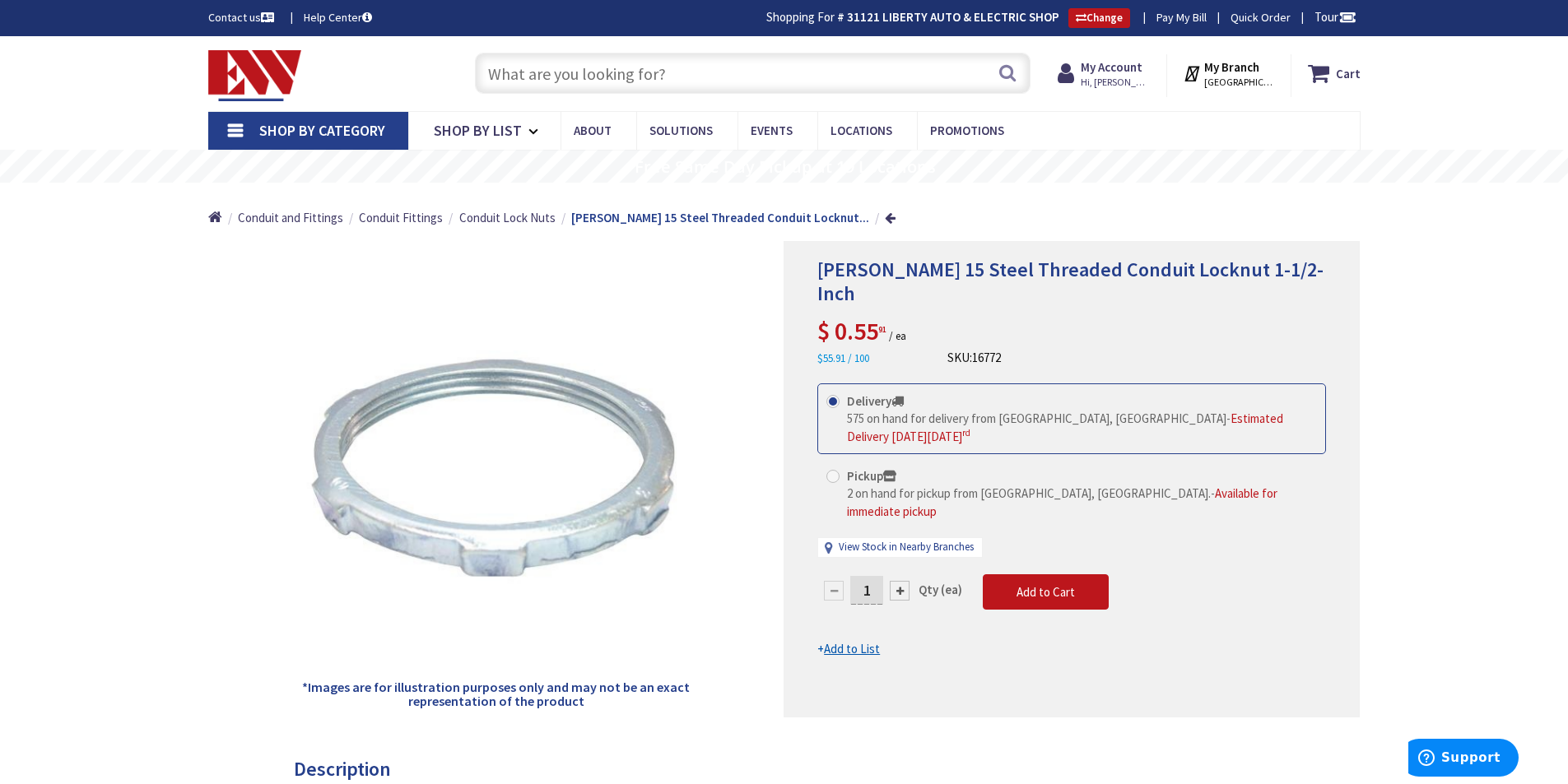
click at [676, 70] on input "text" at bounding box center [752, 73] width 555 height 41
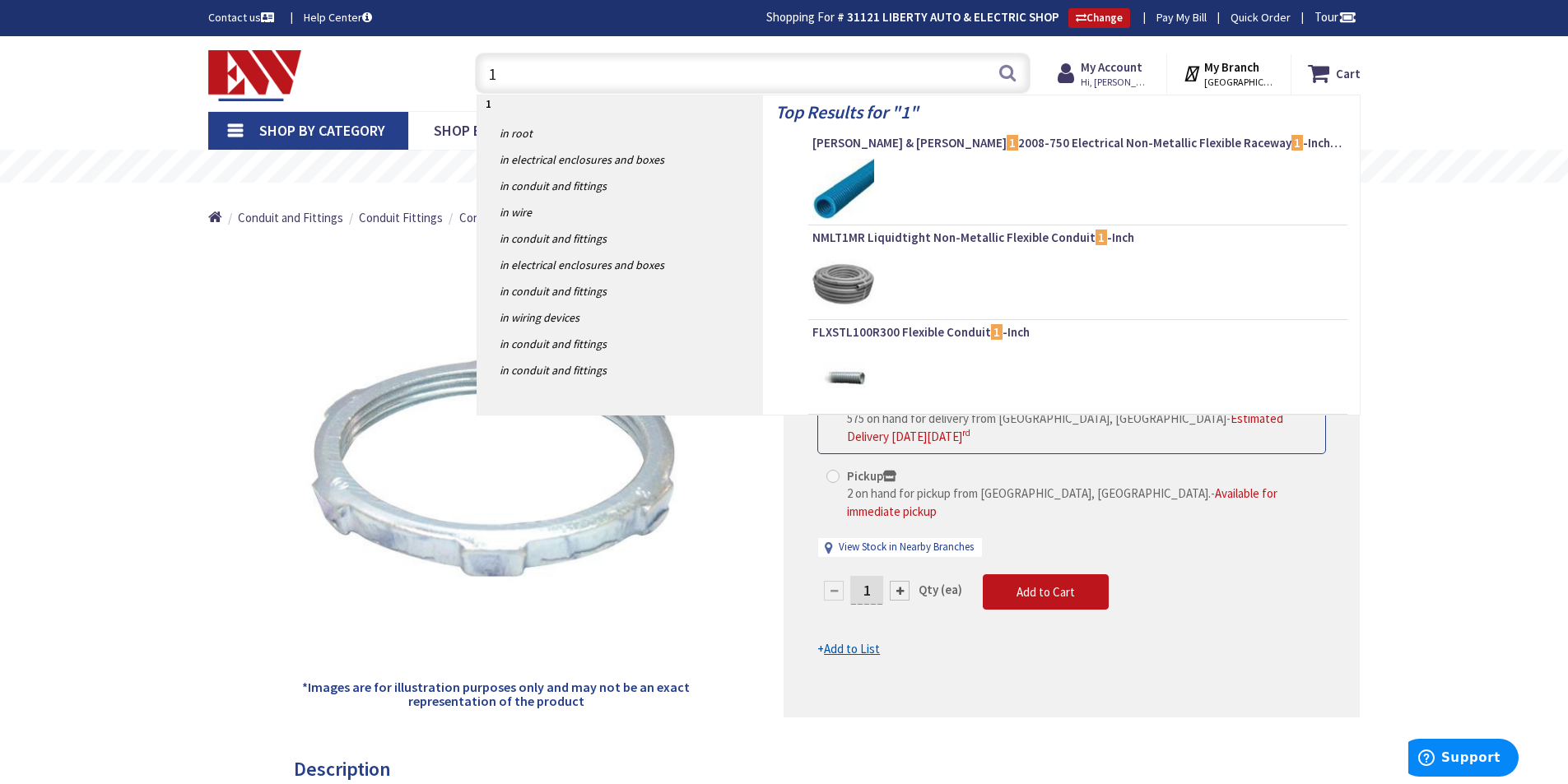
type input "14"
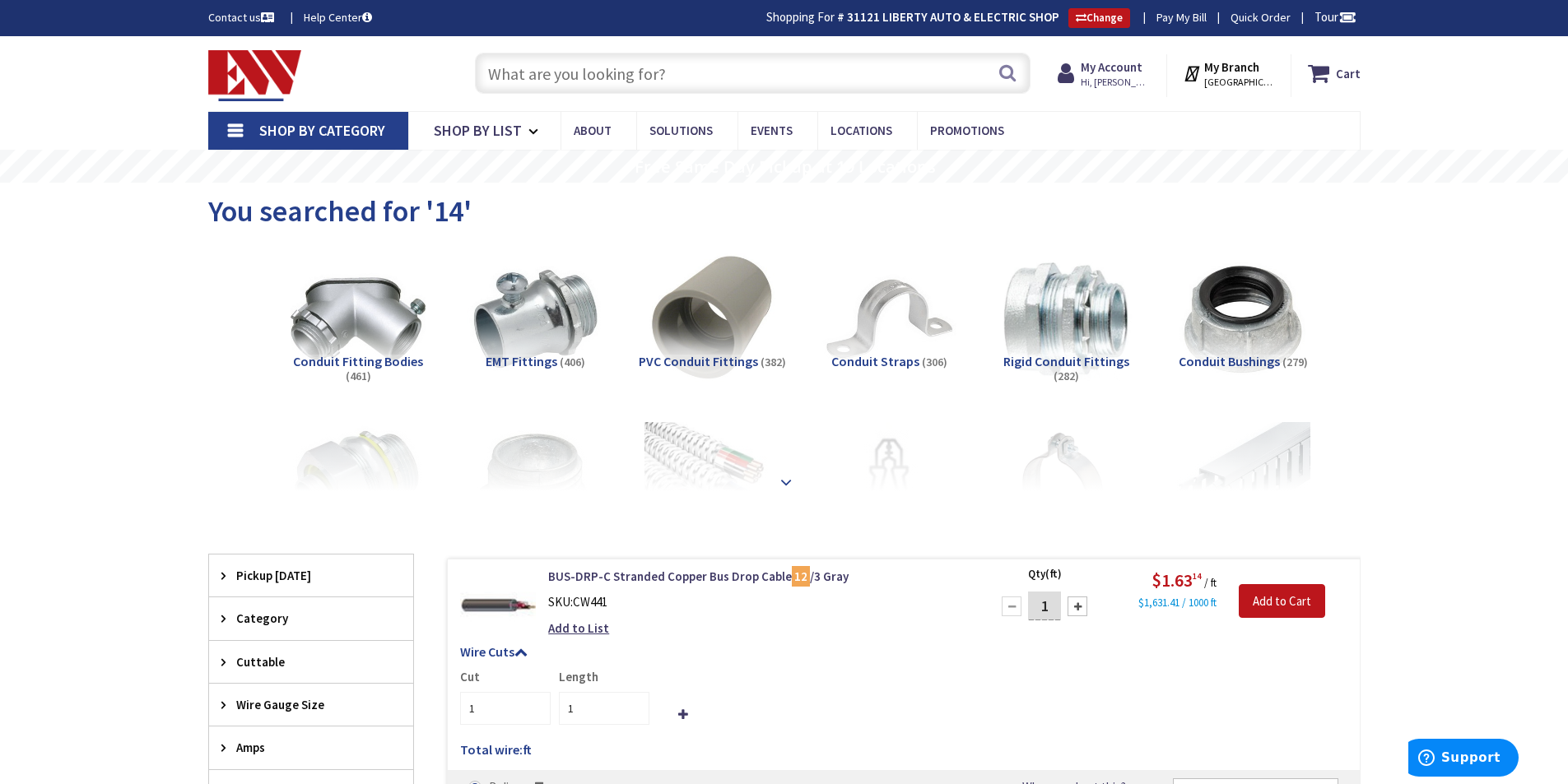
click at [786, 479] on strong at bounding box center [785, 473] width 20 height 18
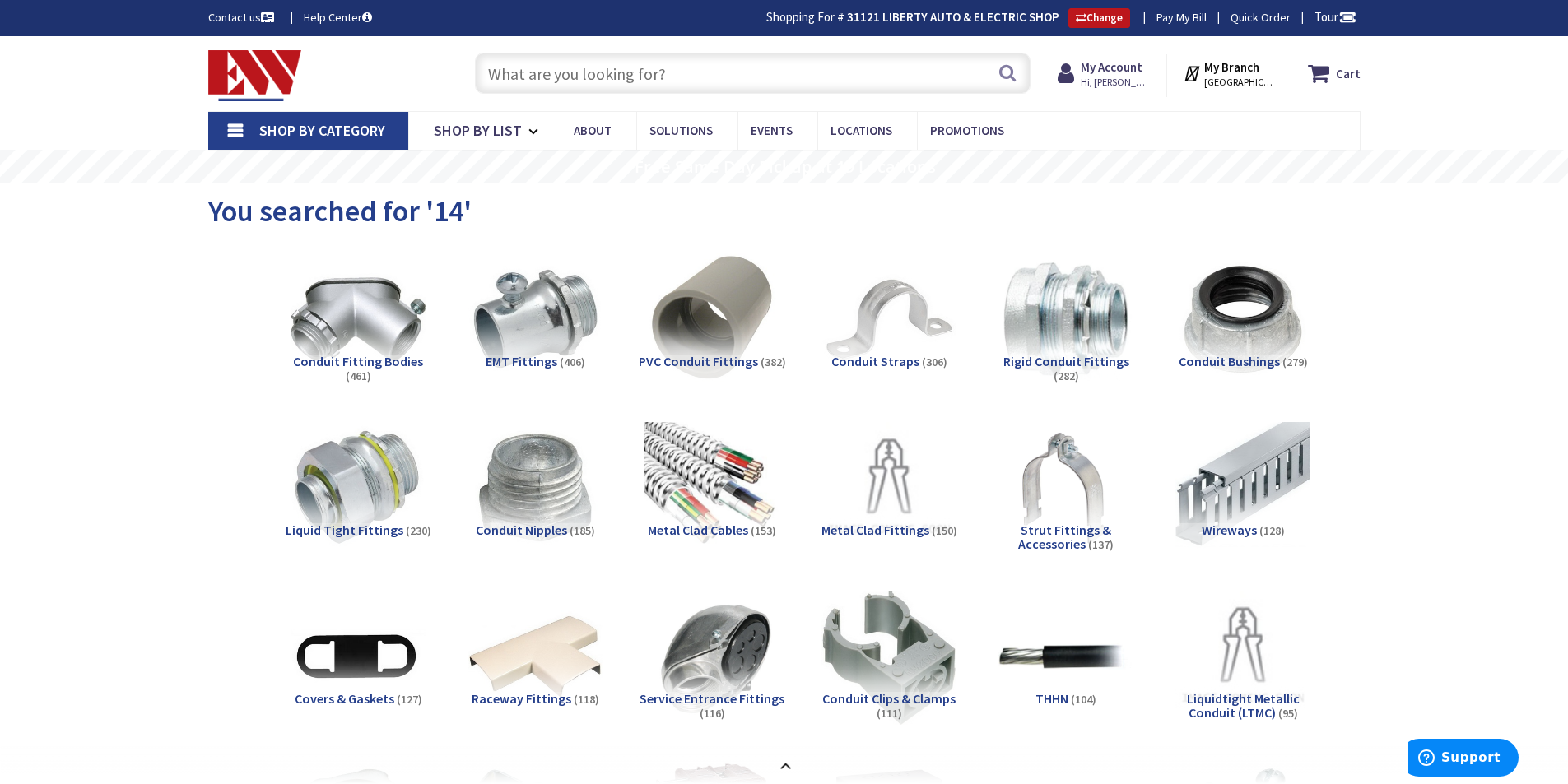
click at [525, 64] on input "text" at bounding box center [752, 73] width 555 height 41
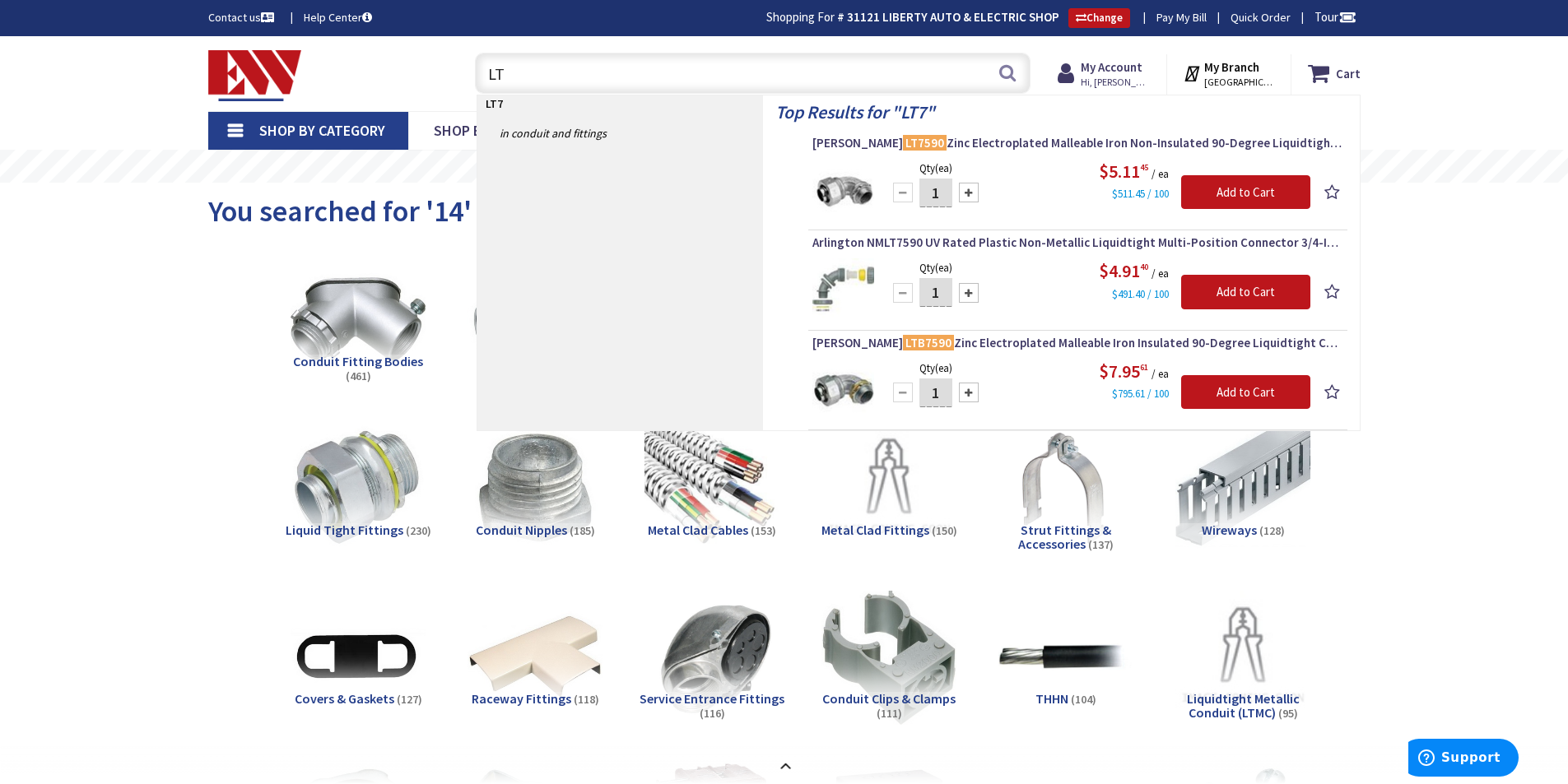
type input "L"
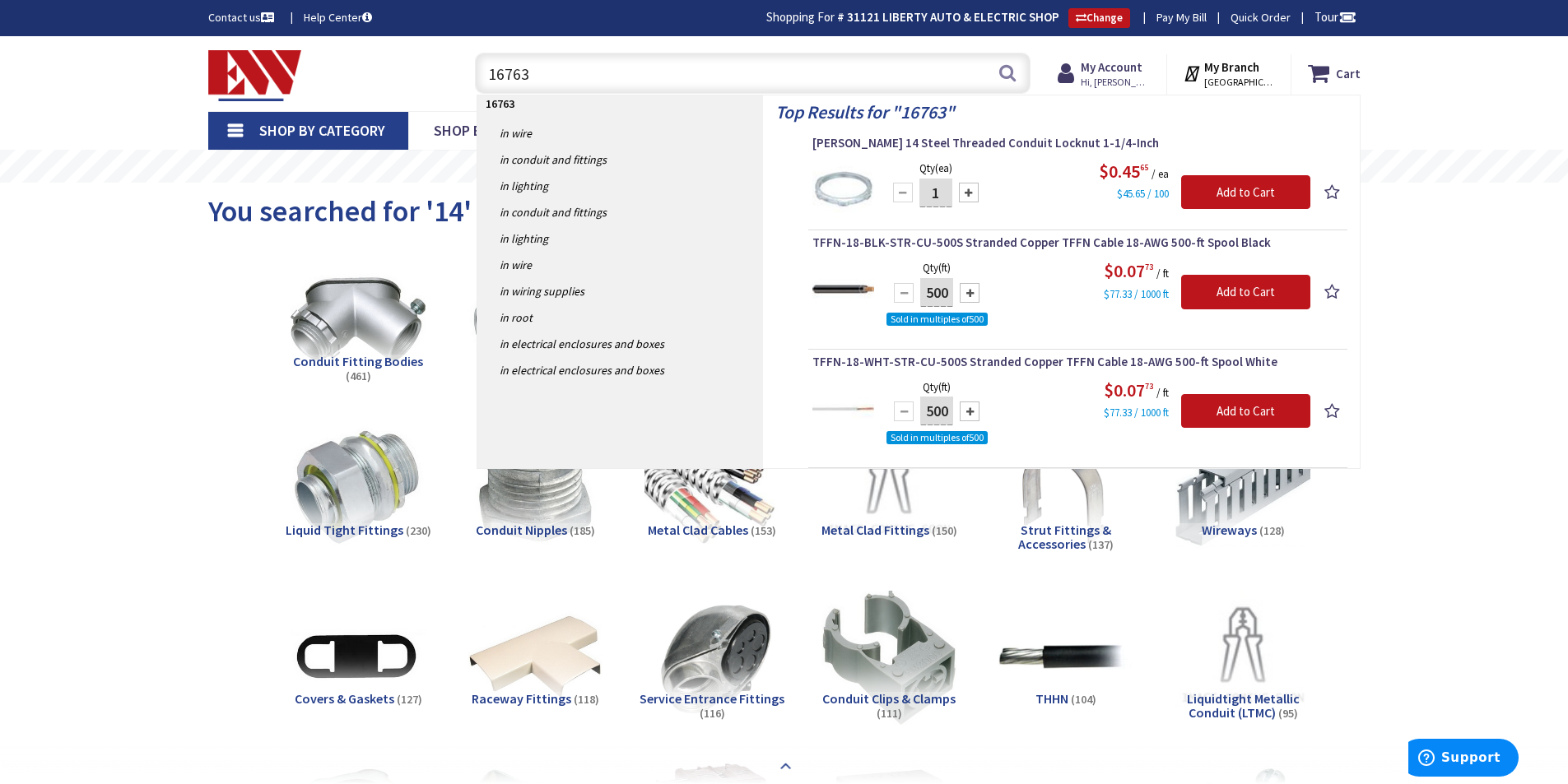
type input "16763"
